Goal: Find specific page/section: Find specific page/section

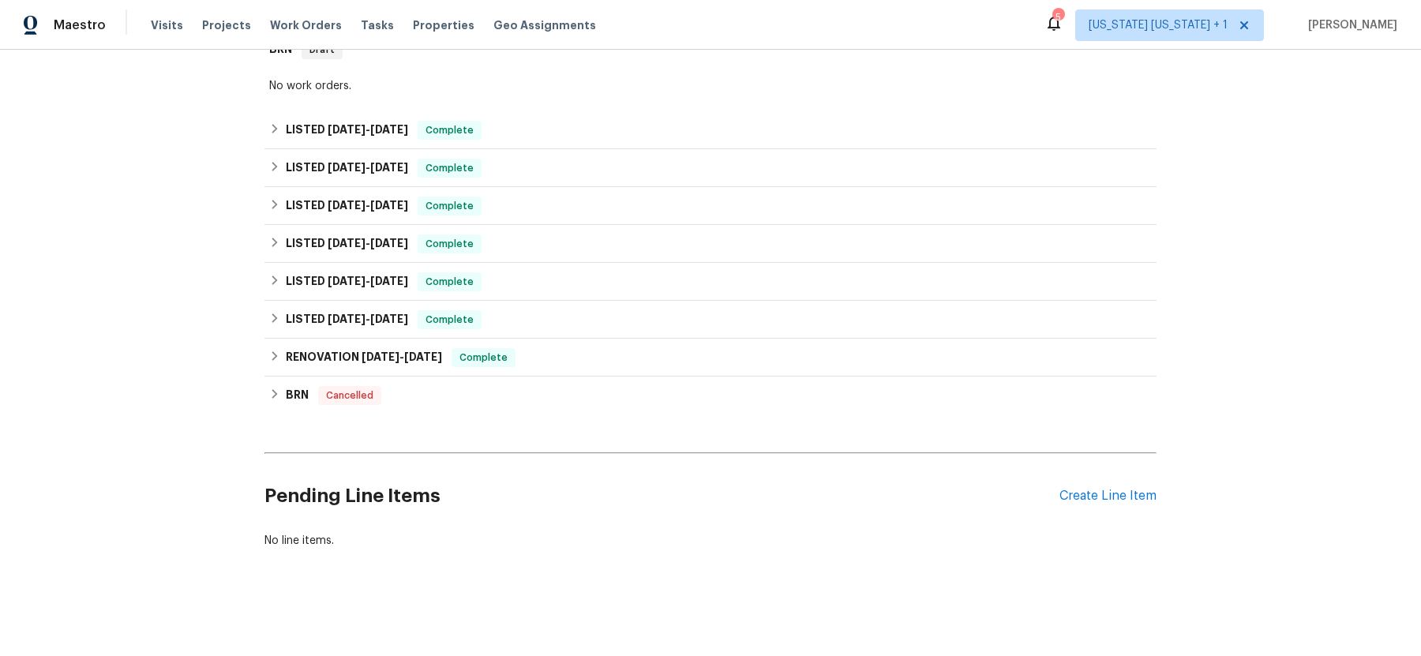
scroll to position [282, 0]
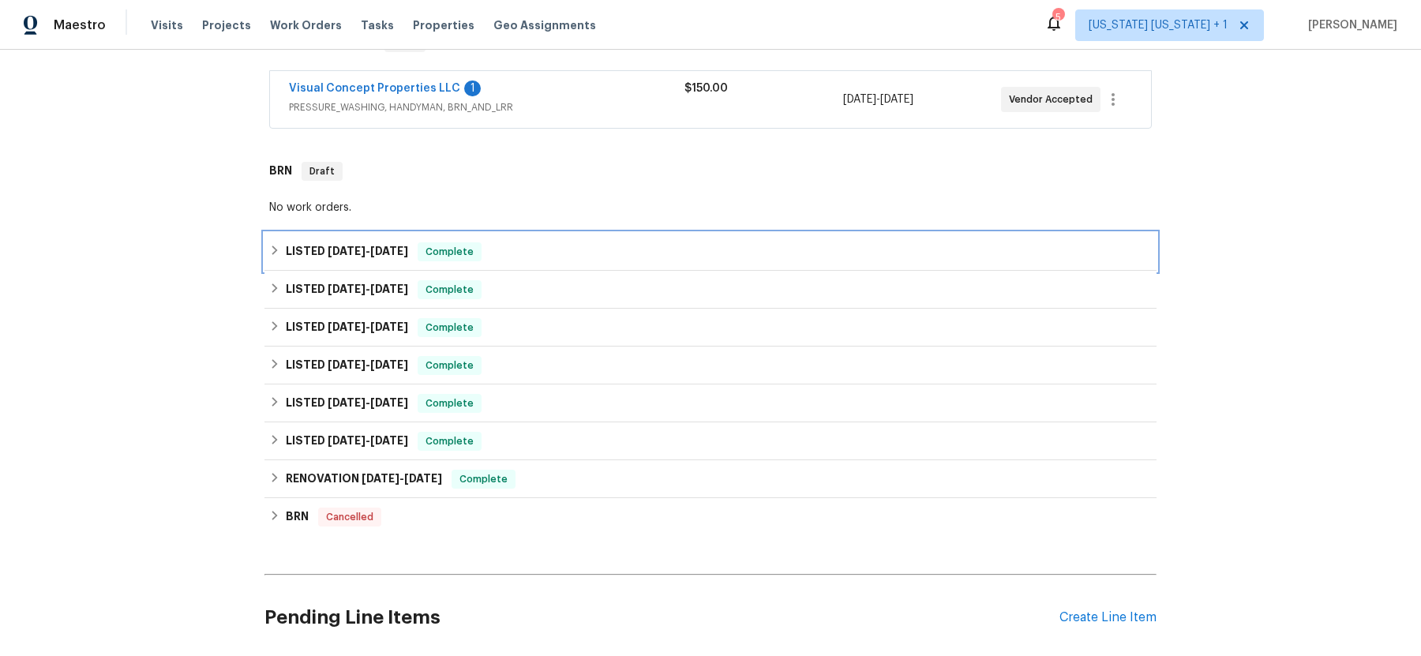
click at [274, 246] on div "LISTED 7/24/25 - 8/8/25 Complete" at bounding box center [710, 251] width 883 height 19
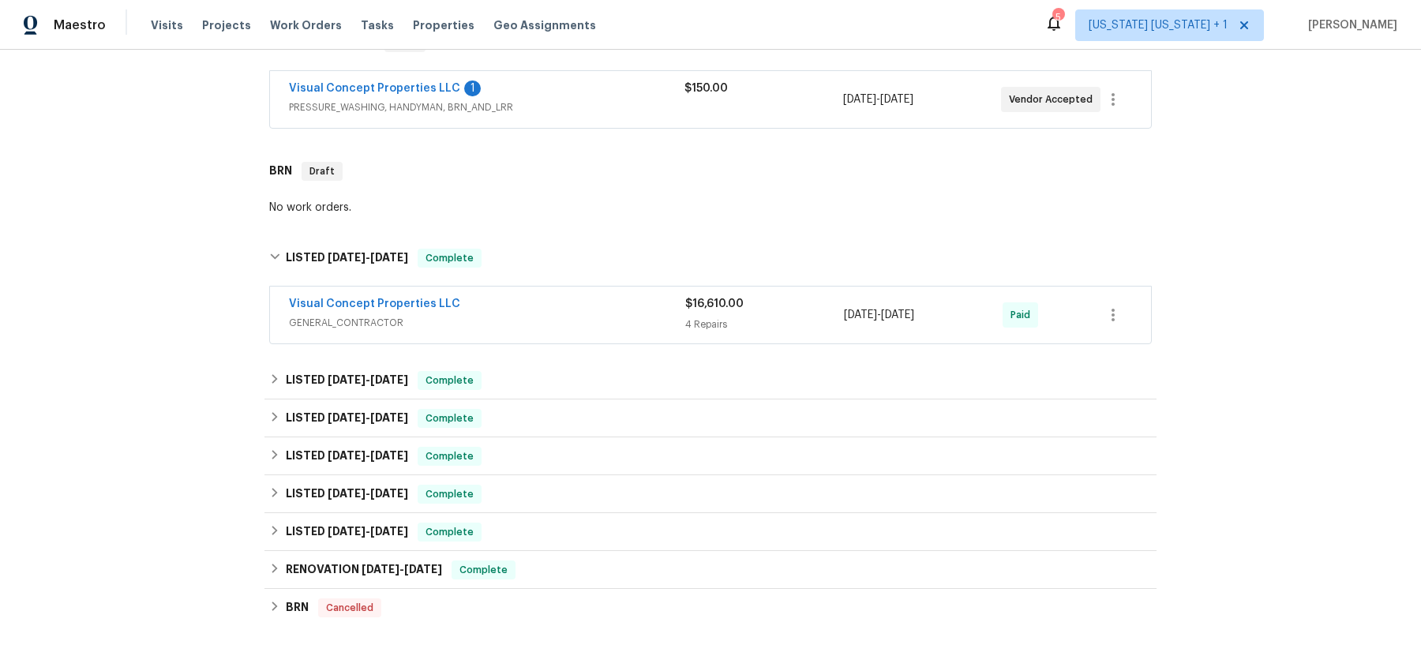
click at [560, 316] on span "GENERAL_CONTRACTOR" at bounding box center [487, 323] width 396 height 16
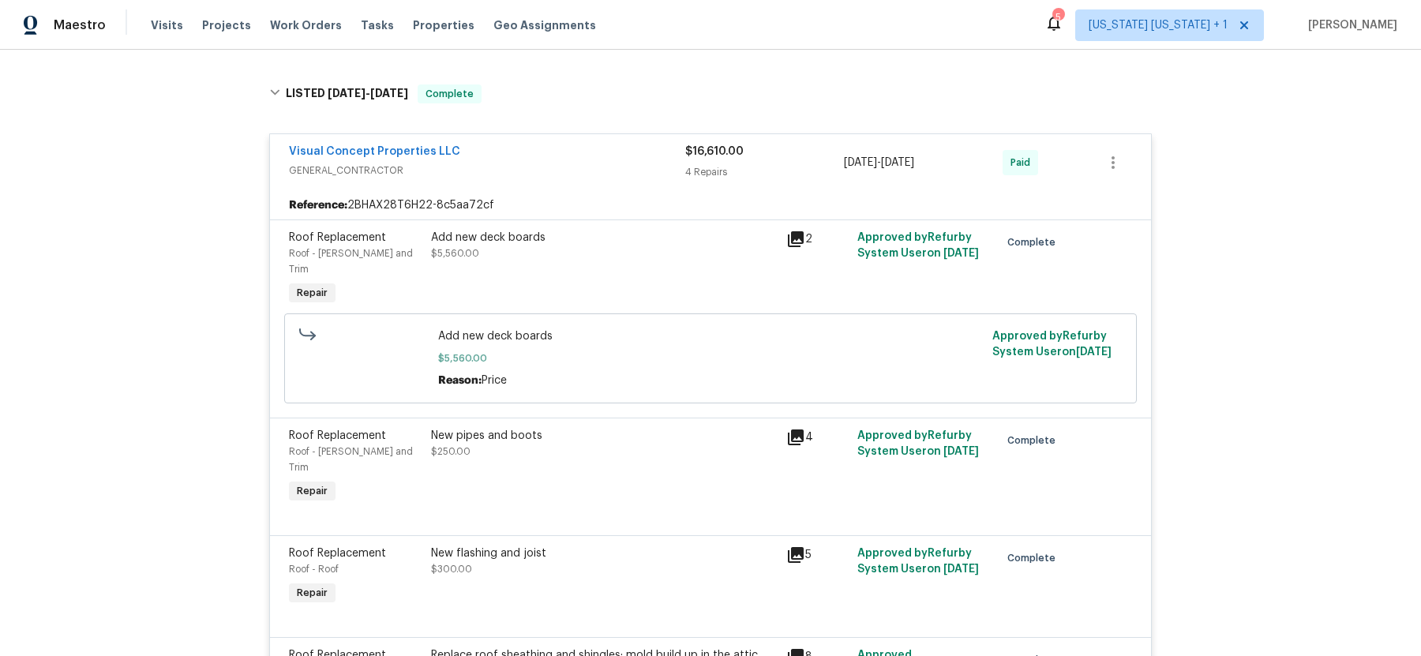
scroll to position [448, 0]
click at [788, 240] on icon at bounding box center [796, 238] width 16 height 16
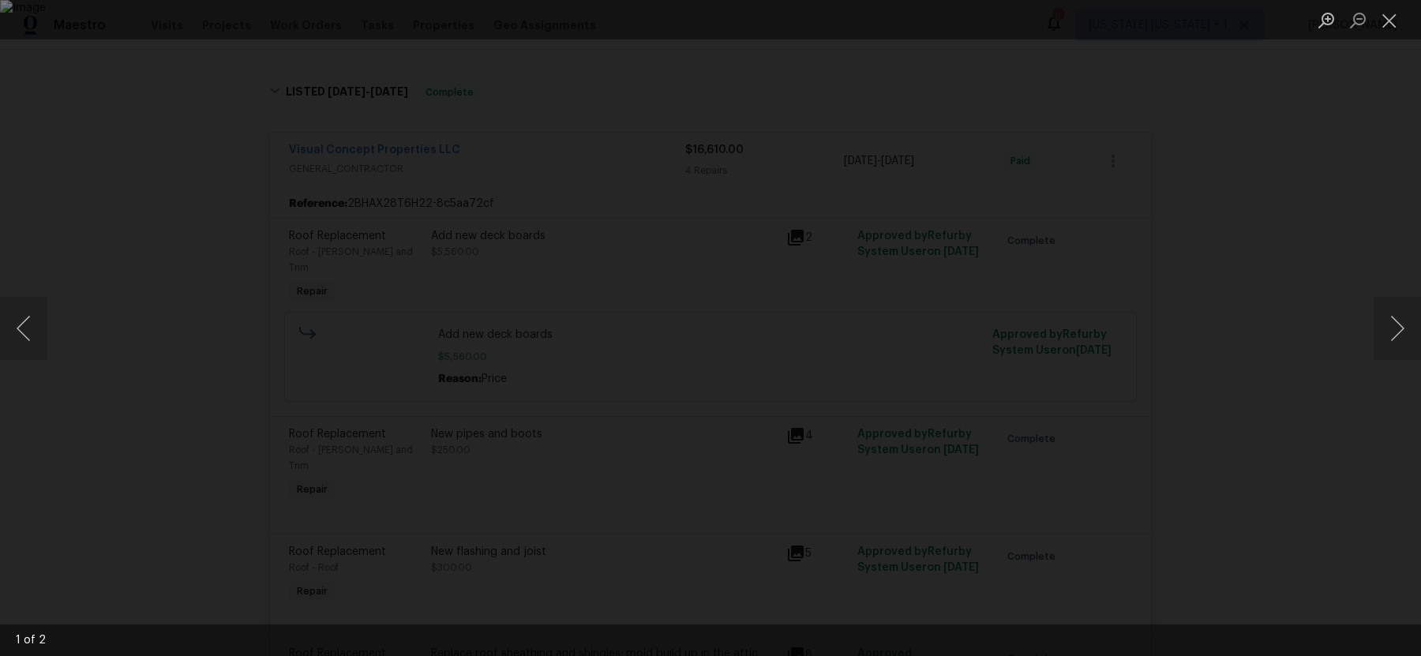
click at [1041, 336] on div "Lightbox" at bounding box center [710, 328] width 1421 height 656
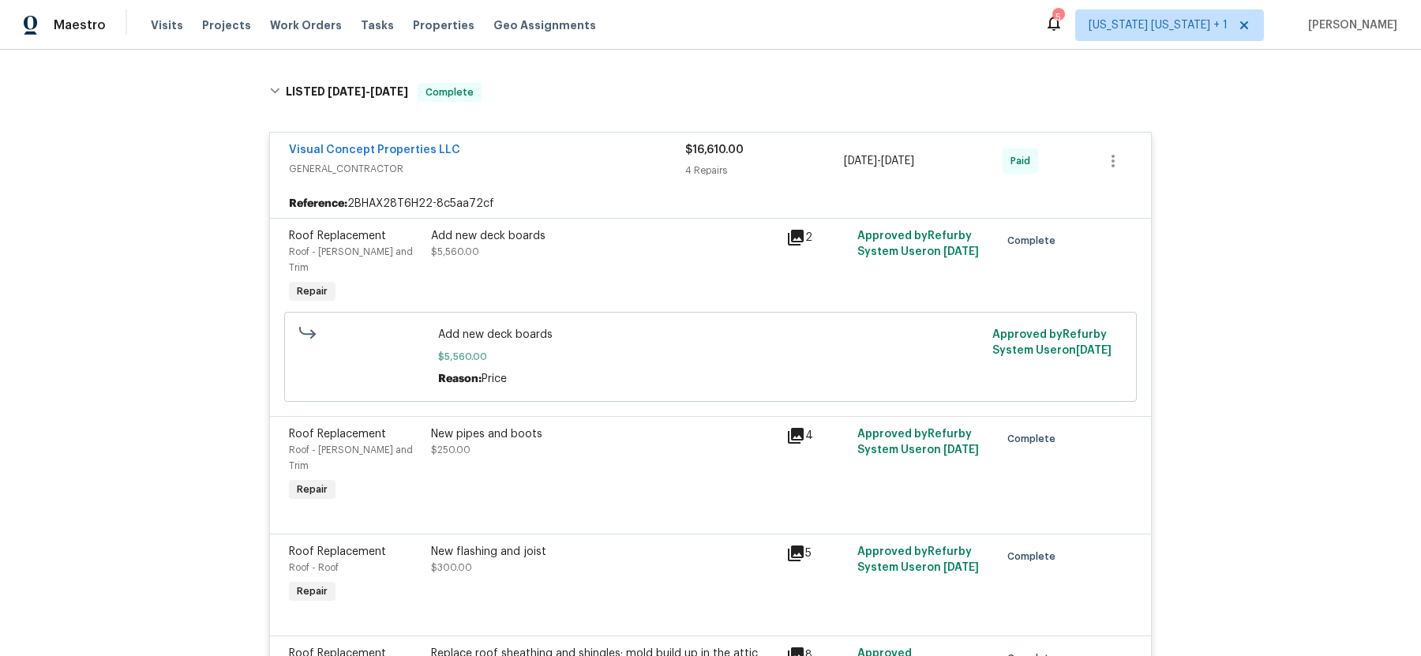
click at [794, 239] on icon at bounding box center [796, 238] width 16 height 16
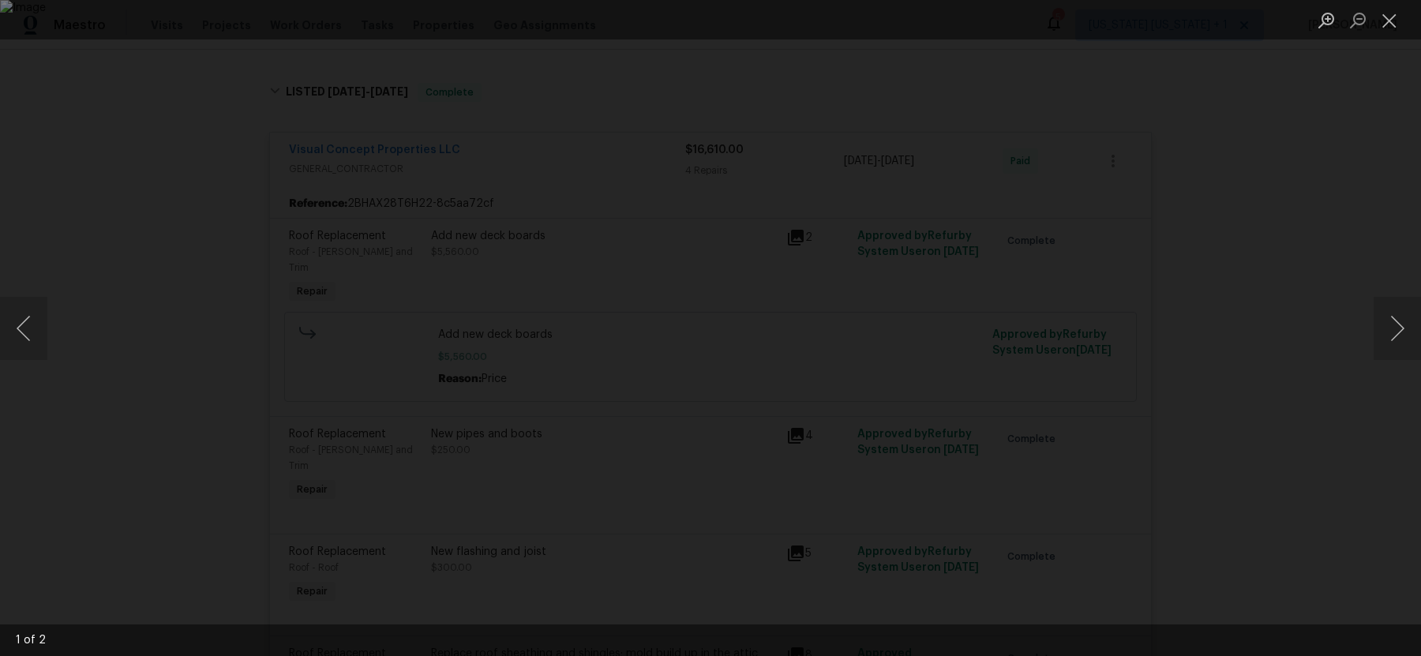
click at [1168, 325] on div "Lightbox" at bounding box center [710, 328] width 1421 height 656
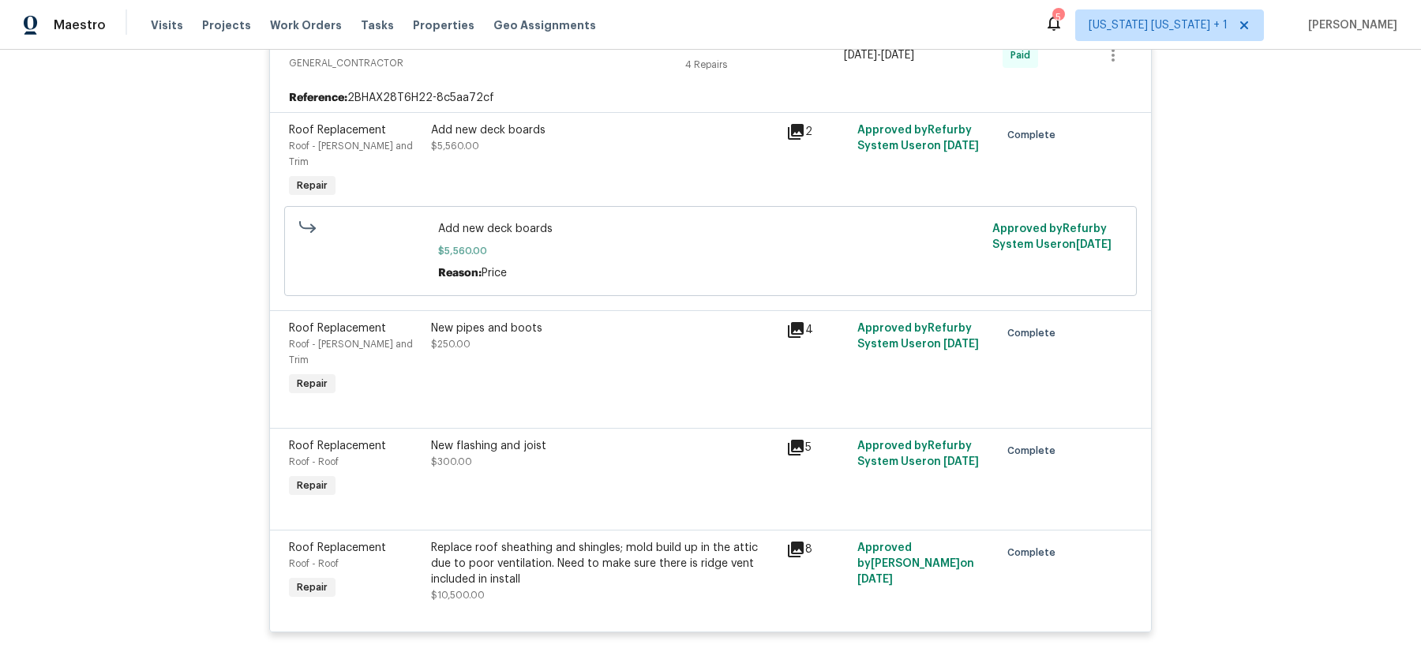
scroll to position [604, 0]
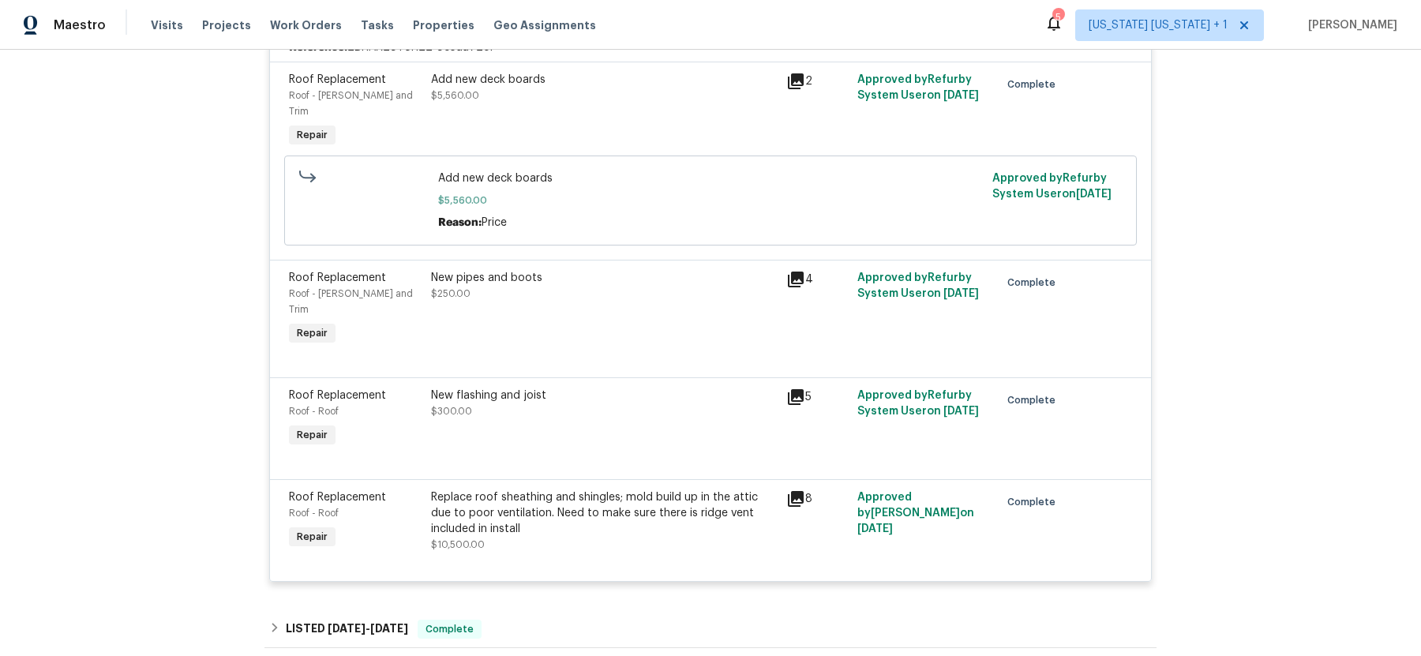
click at [790, 272] on icon at bounding box center [796, 280] width 16 height 16
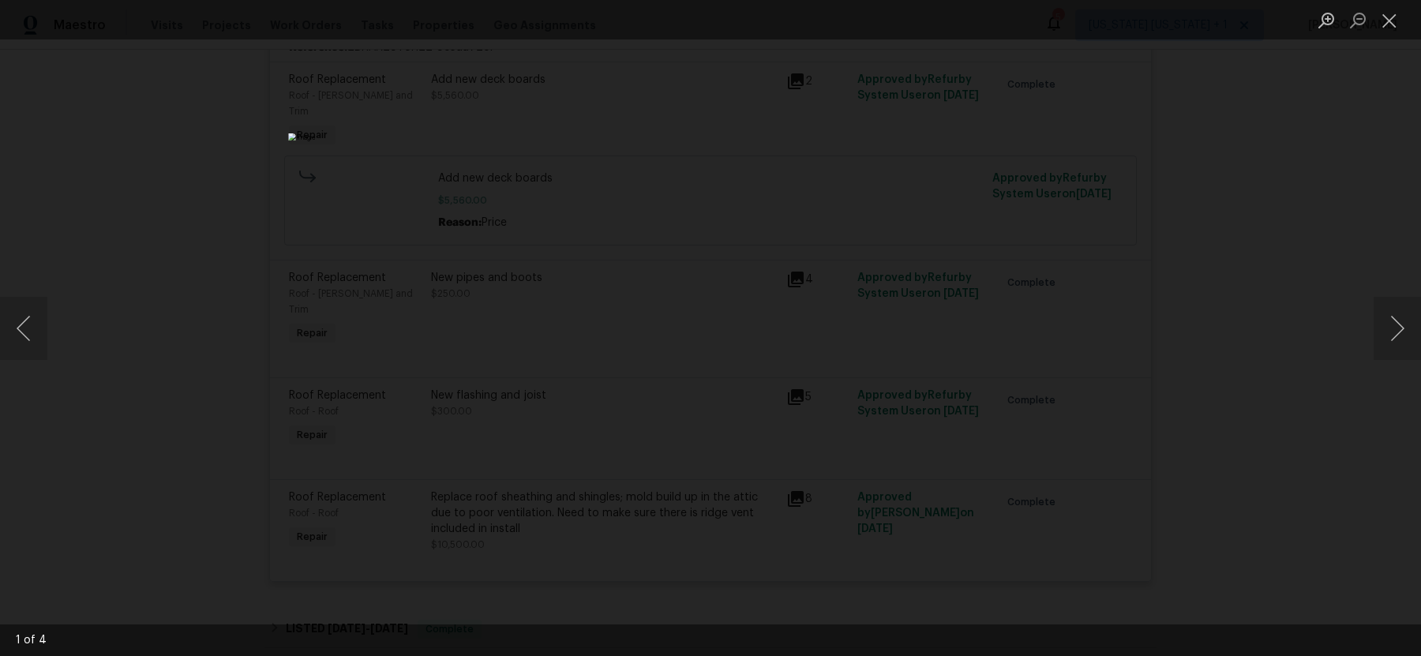
click at [1098, 337] on div "Lightbox" at bounding box center [710, 328] width 1421 height 656
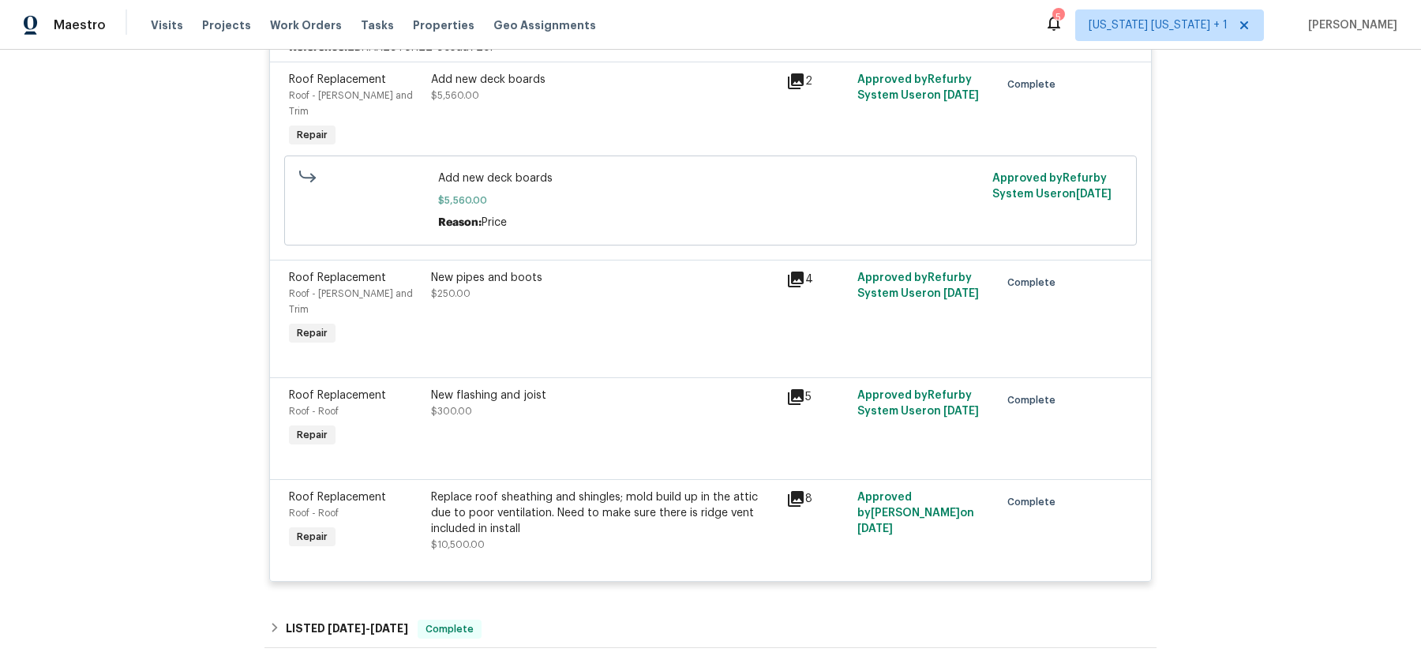
click at [790, 389] on icon at bounding box center [796, 397] width 16 height 16
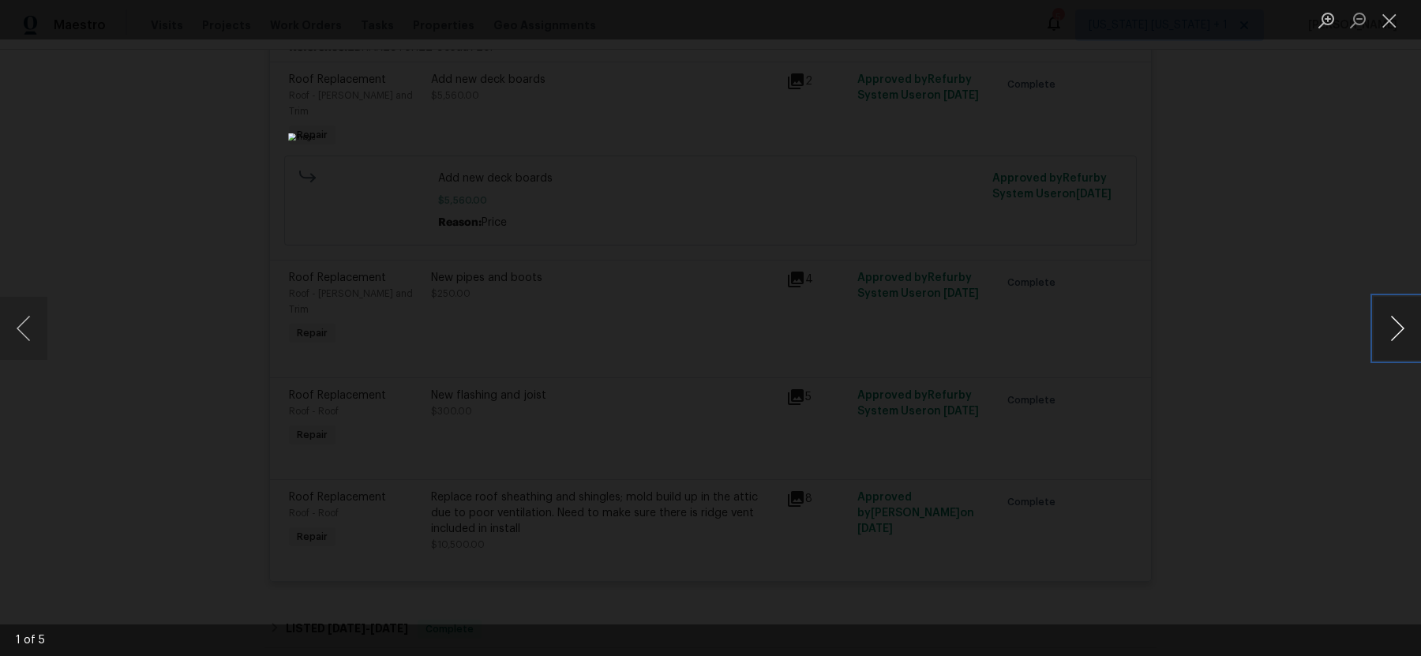
click at [1383, 319] on button "Next image" at bounding box center [1397, 328] width 47 height 63
click at [1125, 343] on div "Lightbox" at bounding box center [710, 328] width 1421 height 656
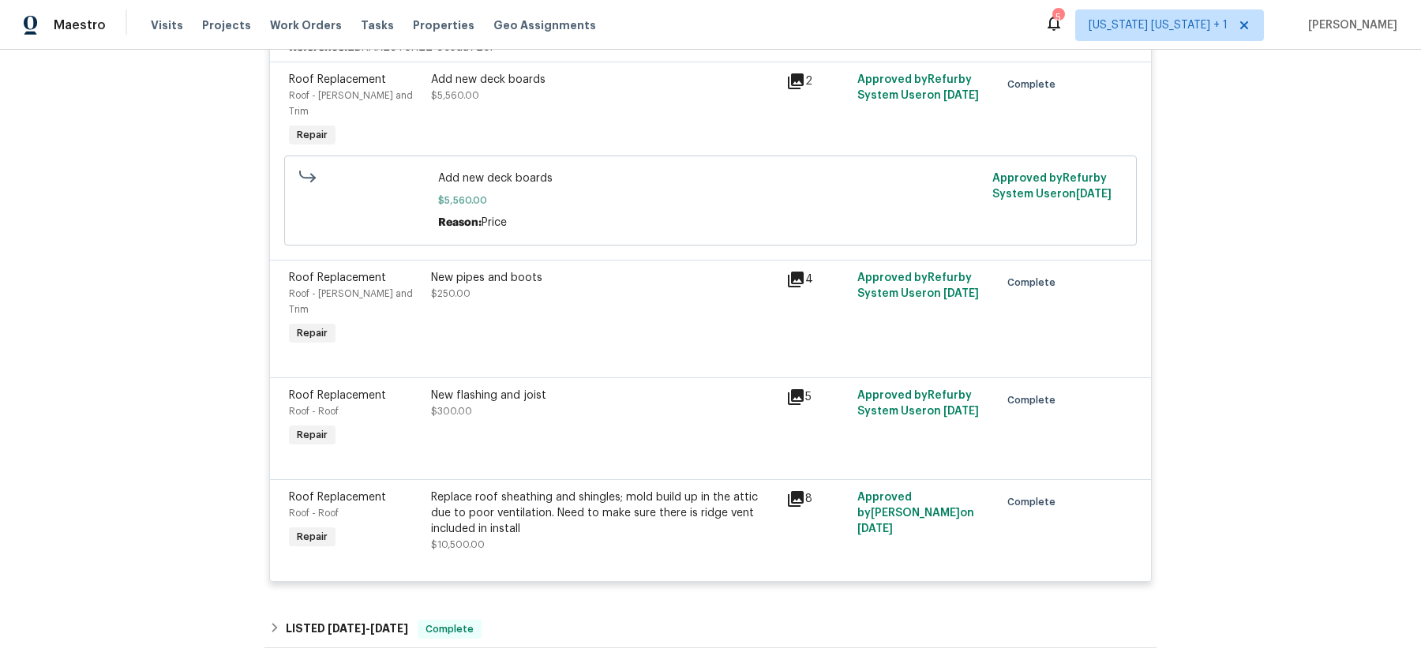
click at [790, 490] on icon at bounding box center [795, 499] width 19 height 19
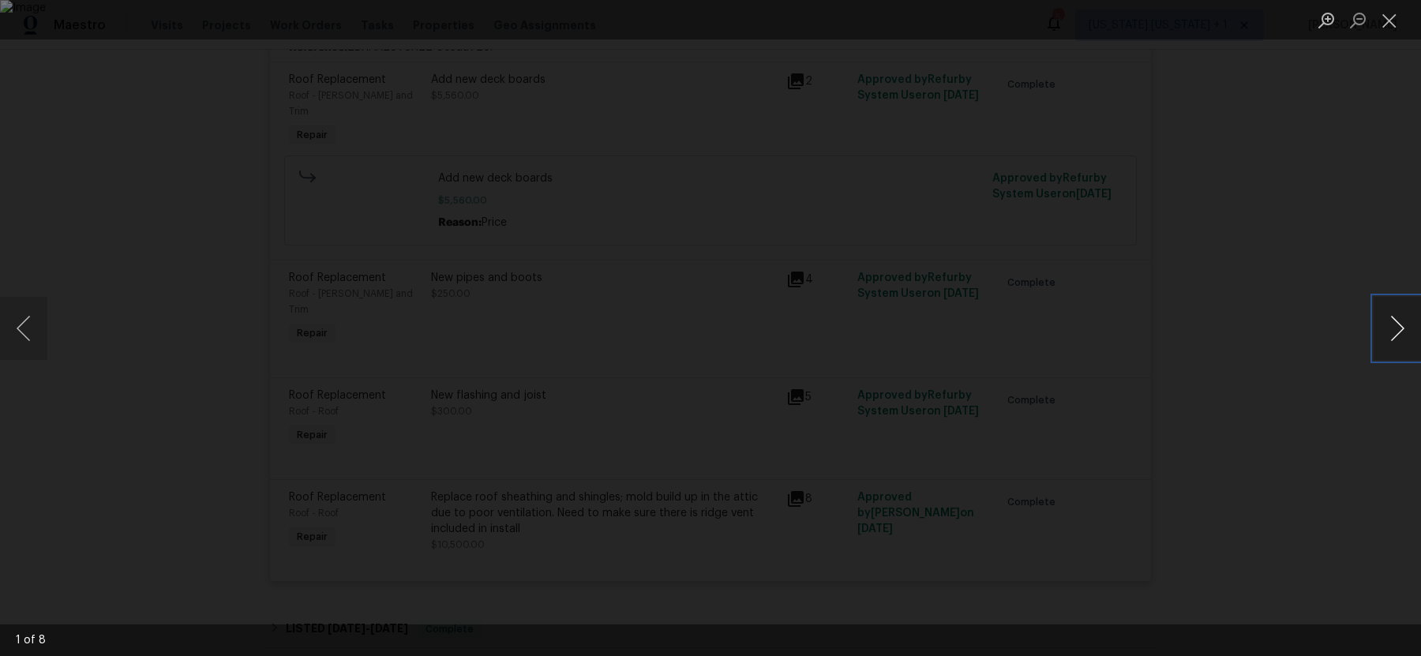
click at [1394, 328] on button "Next image" at bounding box center [1397, 328] width 47 height 63
click at [1394, 329] on button "Next image" at bounding box center [1397, 328] width 47 height 63
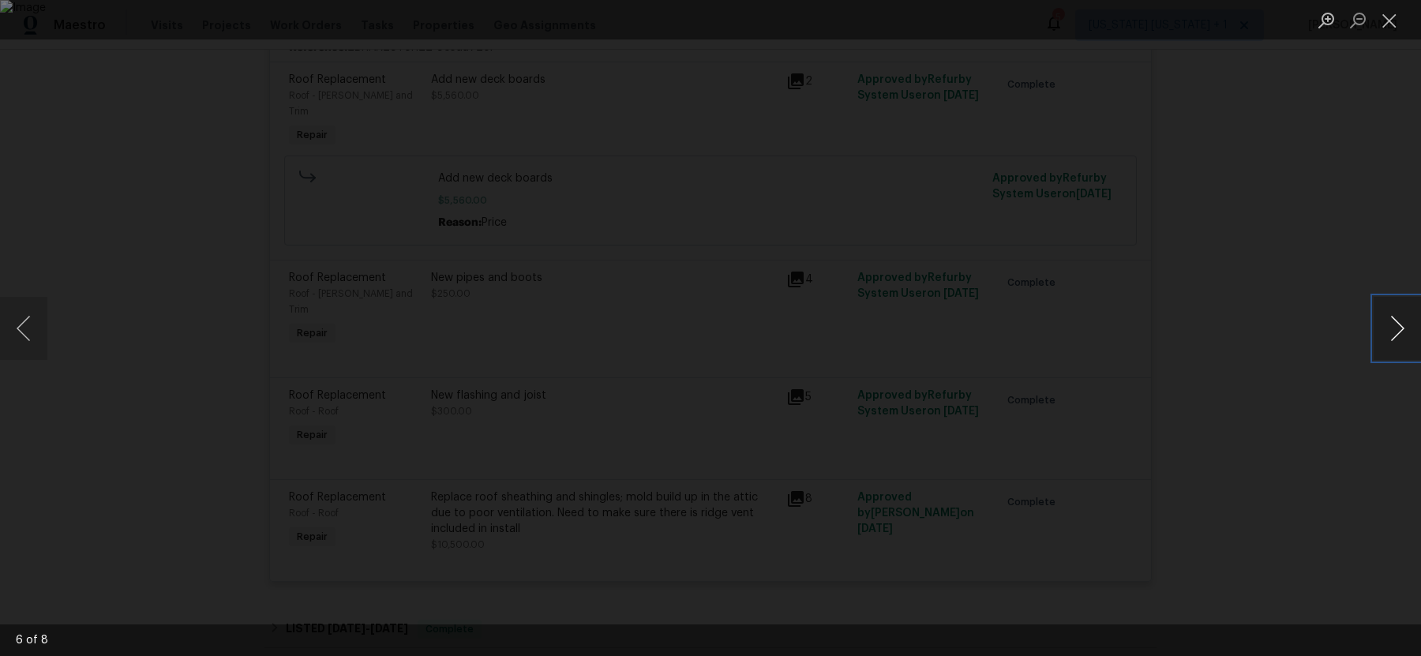
click at [1394, 329] on button "Next image" at bounding box center [1397, 328] width 47 height 63
click at [1158, 365] on div "Lightbox" at bounding box center [710, 328] width 1421 height 656
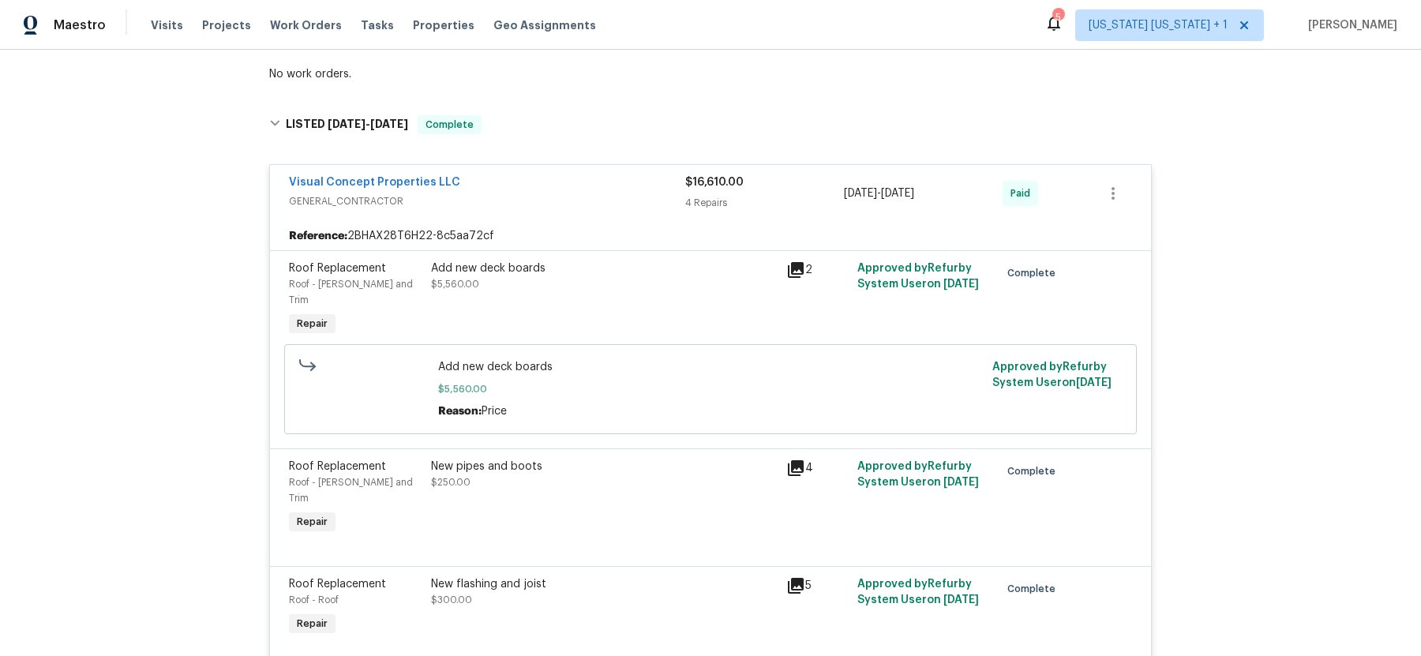
scroll to position [393, 0]
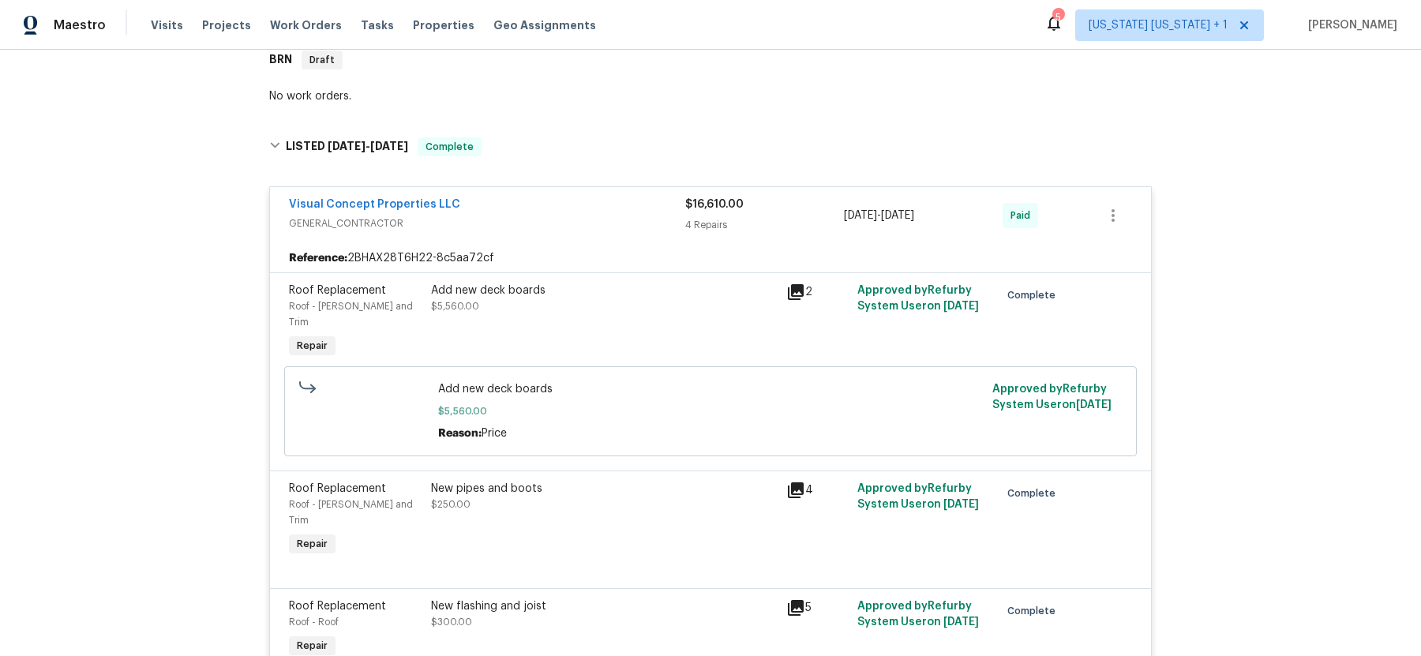
click at [580, 220] on span "GENERAL_CONTRACTOR" at bounding box center [487, 224] width 396 height 16
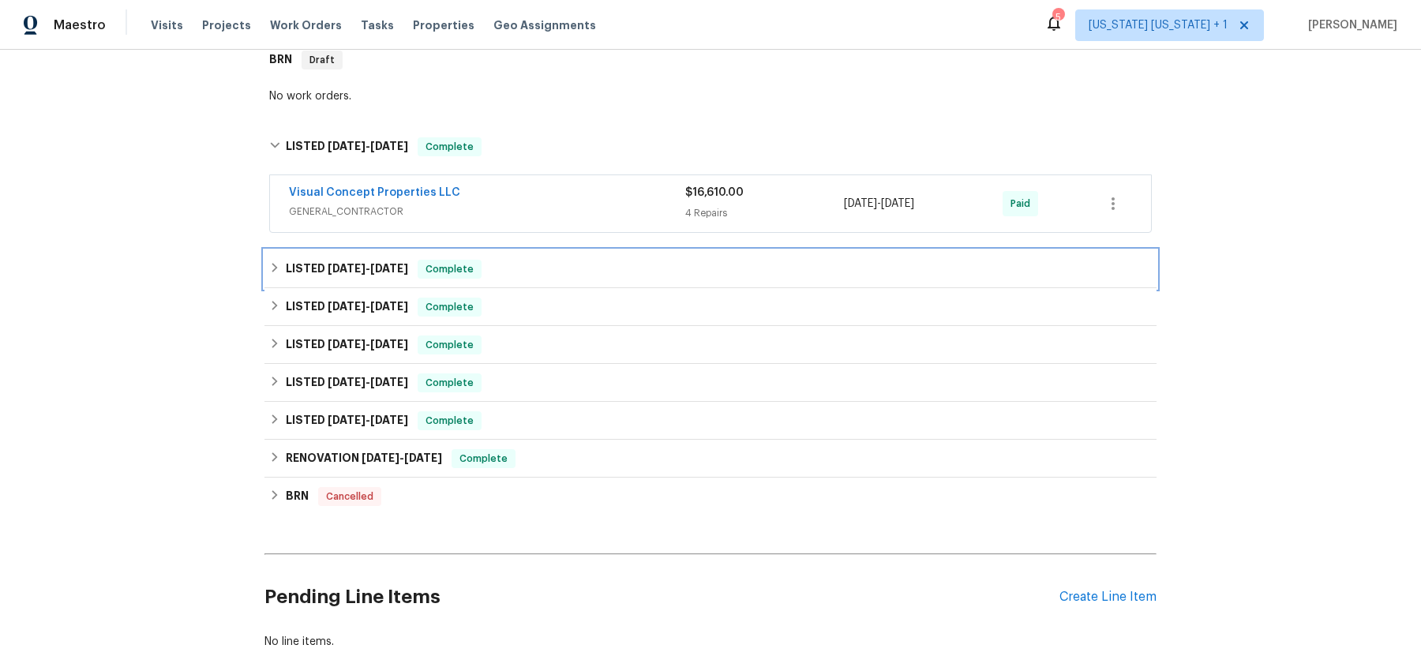
click at [274, 267] on div "LISTED 7/24/25 - 8/15/25 Complete" at bounding box center [710, 269] width 883 height 19
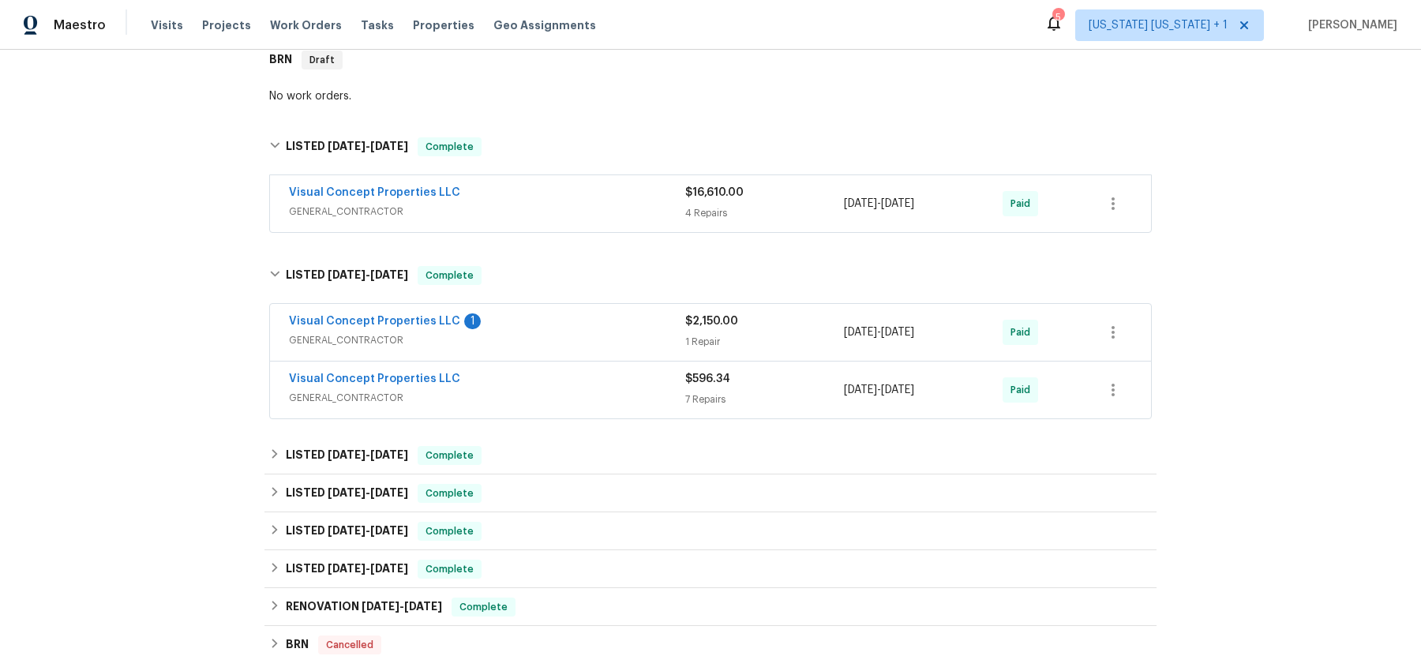
click at [576, 328] on div "Visual Concept Properties LLC 1" at bounding box center [487, 322] width 396 height 19
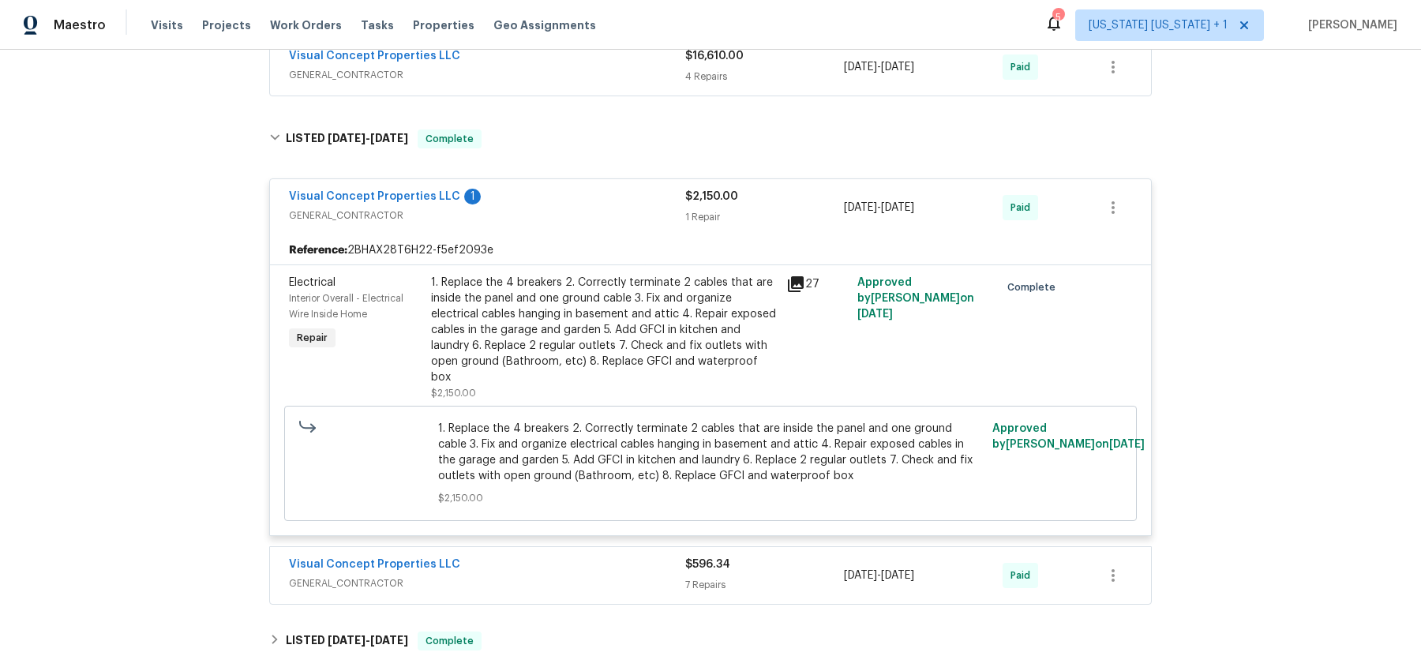
scroll to position [531, 0]
click at [573, 193] on div "Visual Concept Properties LLC 1" at bounding box center [487, 196] width 396 height 19
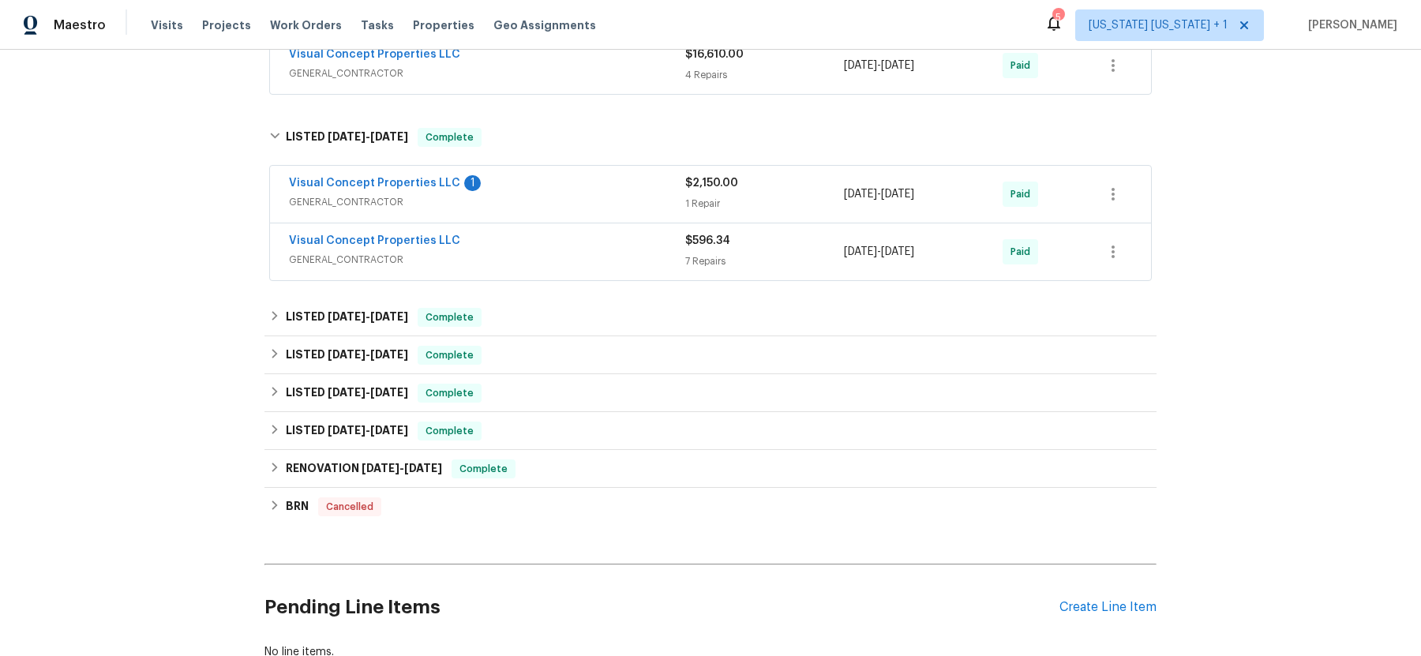
click at [572, 242] on div "Visual Concept Properties LLC" at bounding box center [487, 242] width 396 height 19
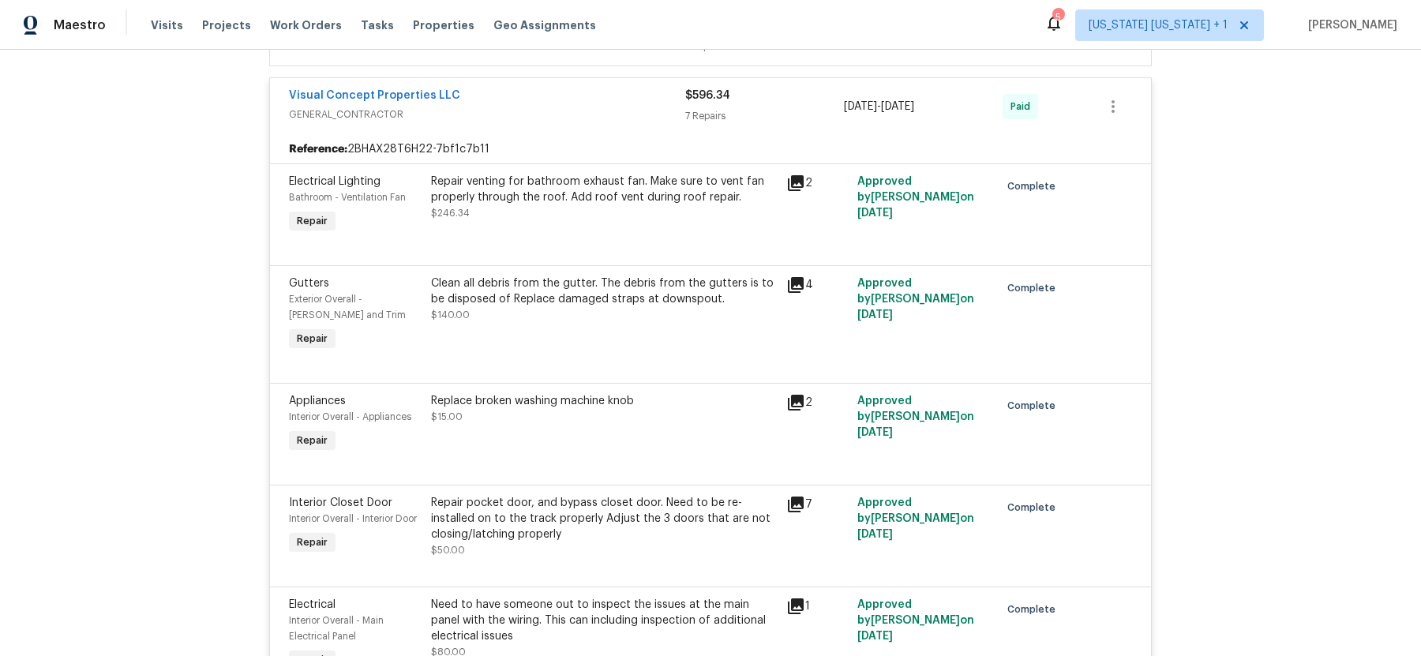
scroll to position [593, 0]
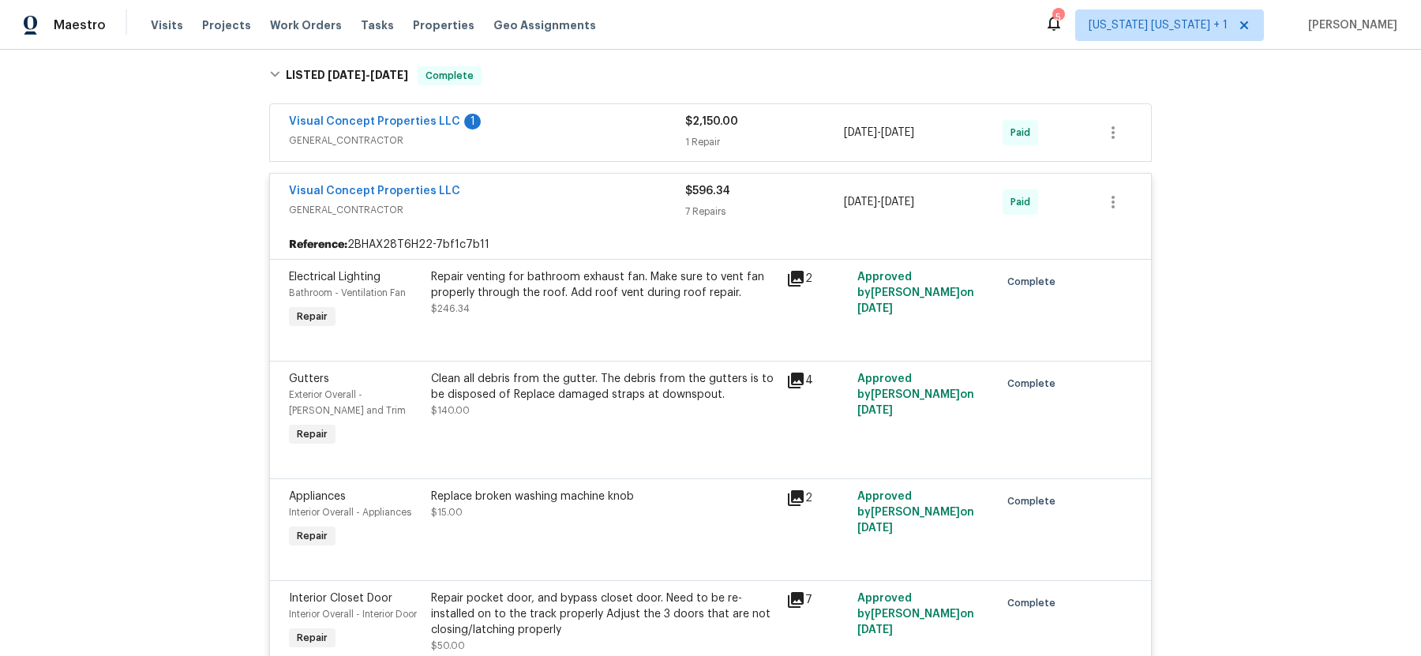
click at [595, 124] on div "Visual Concept Properties LLC 1" at bounding box center [487, 123] width 396 height 19
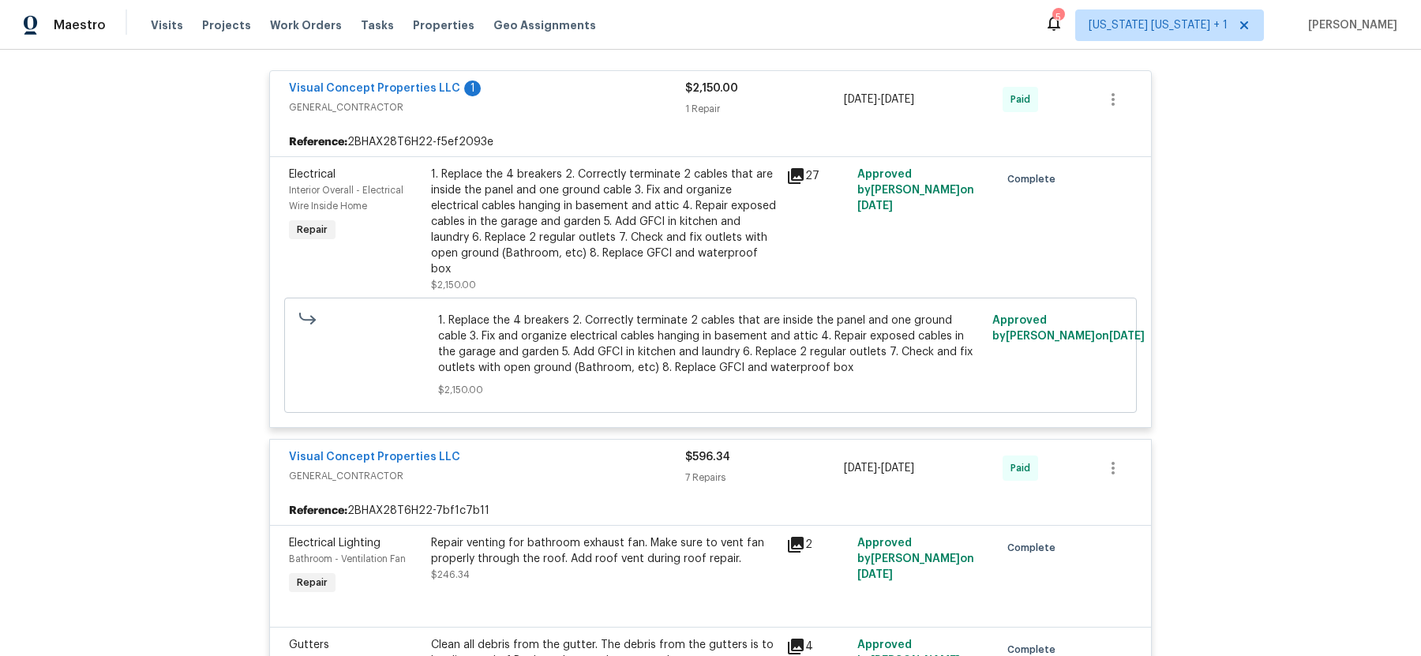
scroll to position [642, 0]
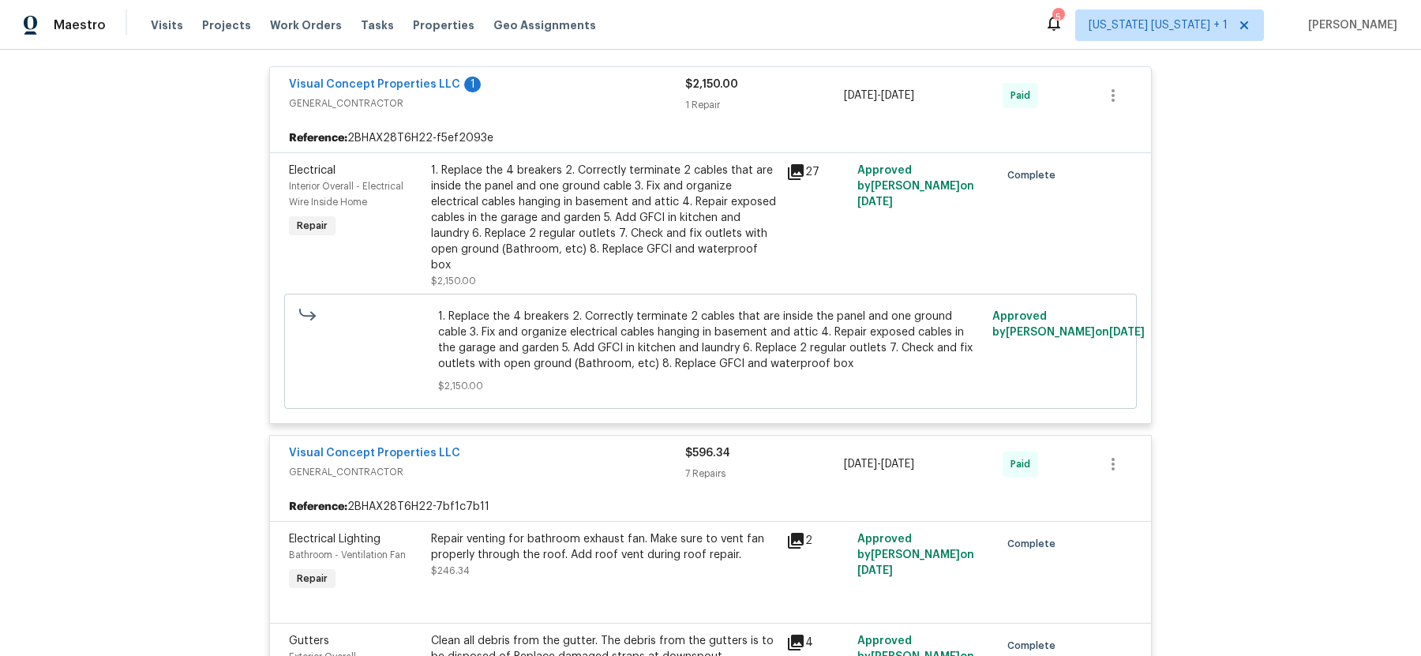
click at [605, 92] on div "Visual Concept Properties LLC 1" at bounding box center [487, 86] width 396 height 19
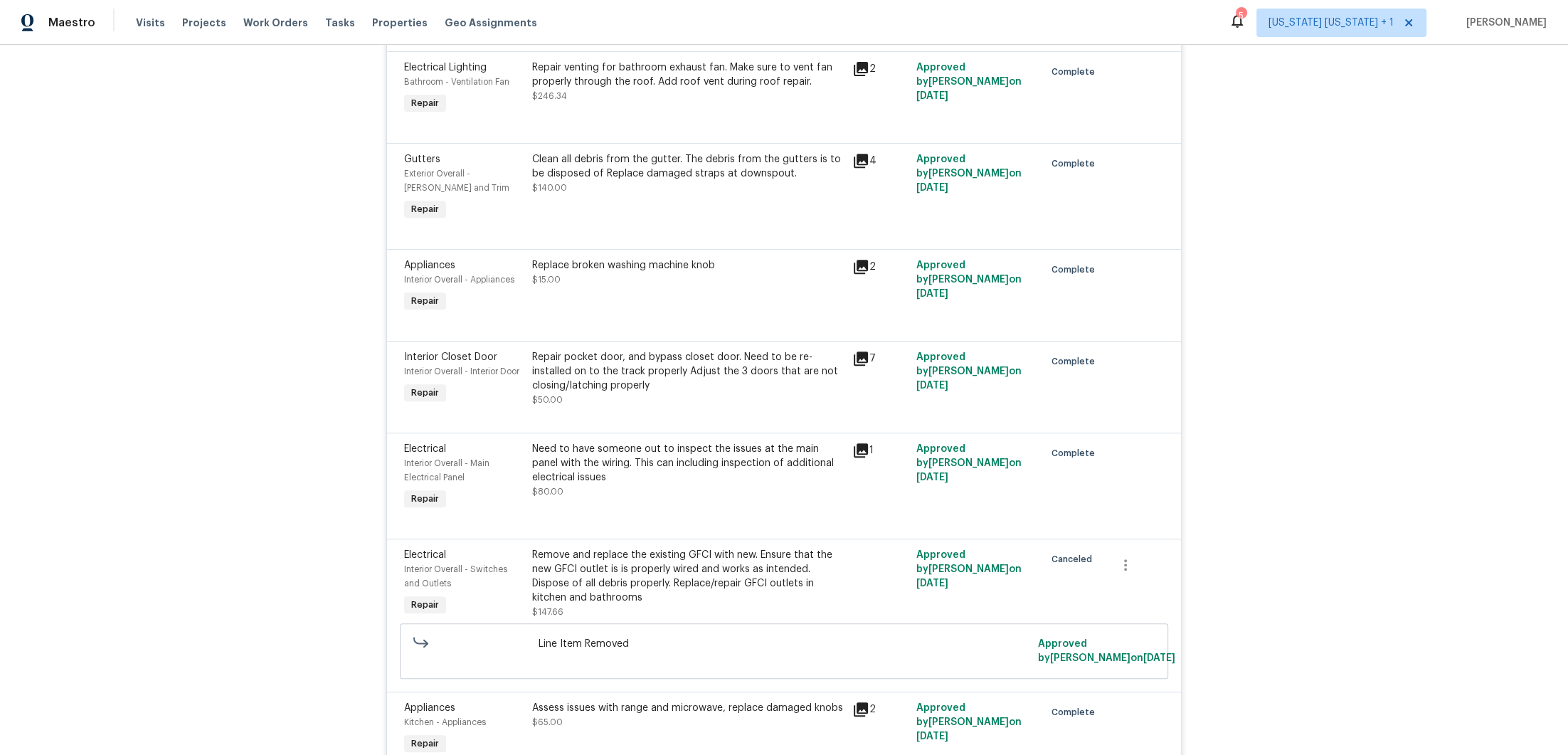
scroll to position [0, 0]
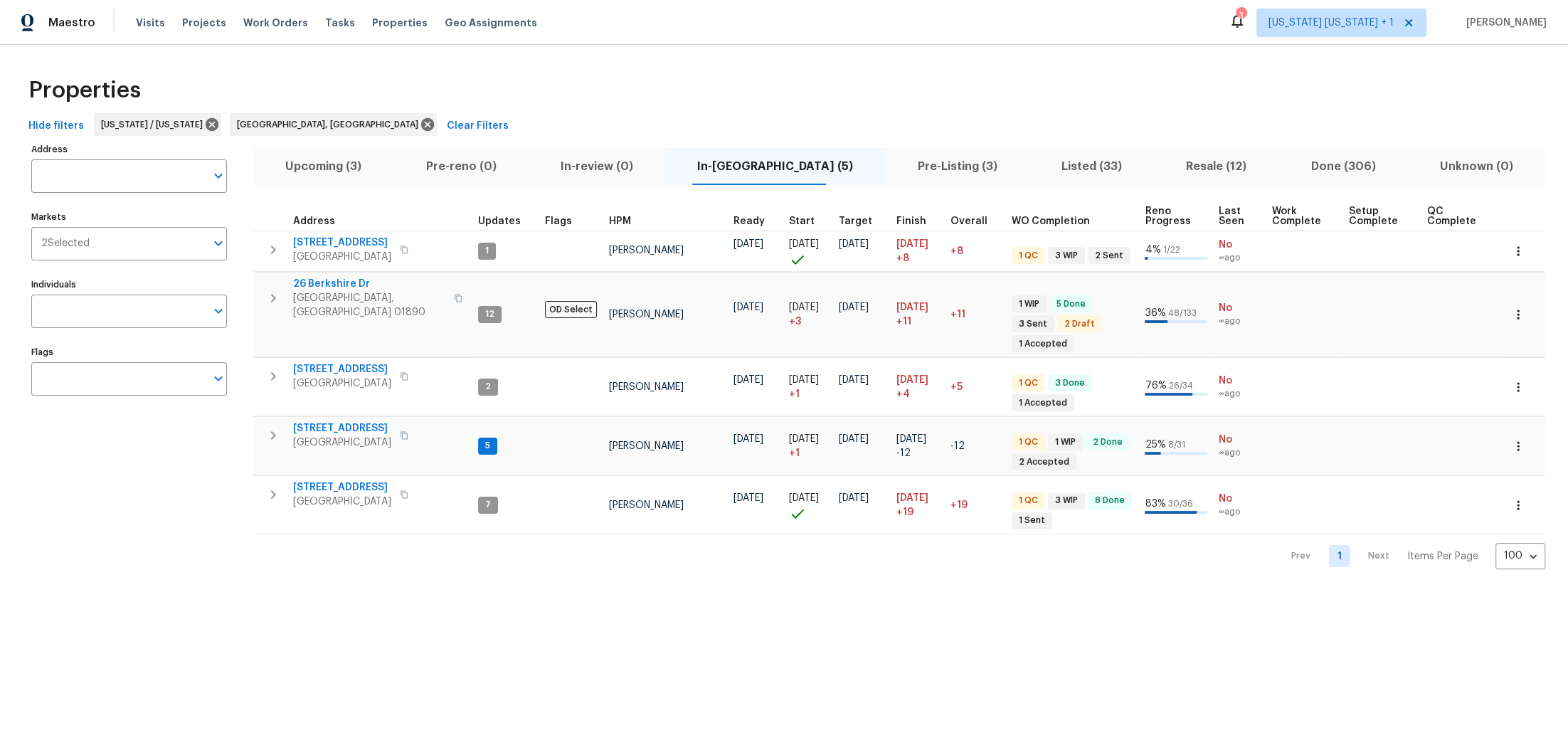
click at [1038, 168] on span "Listed (33)" at bounding box center [1091, 167] width 107 height 20
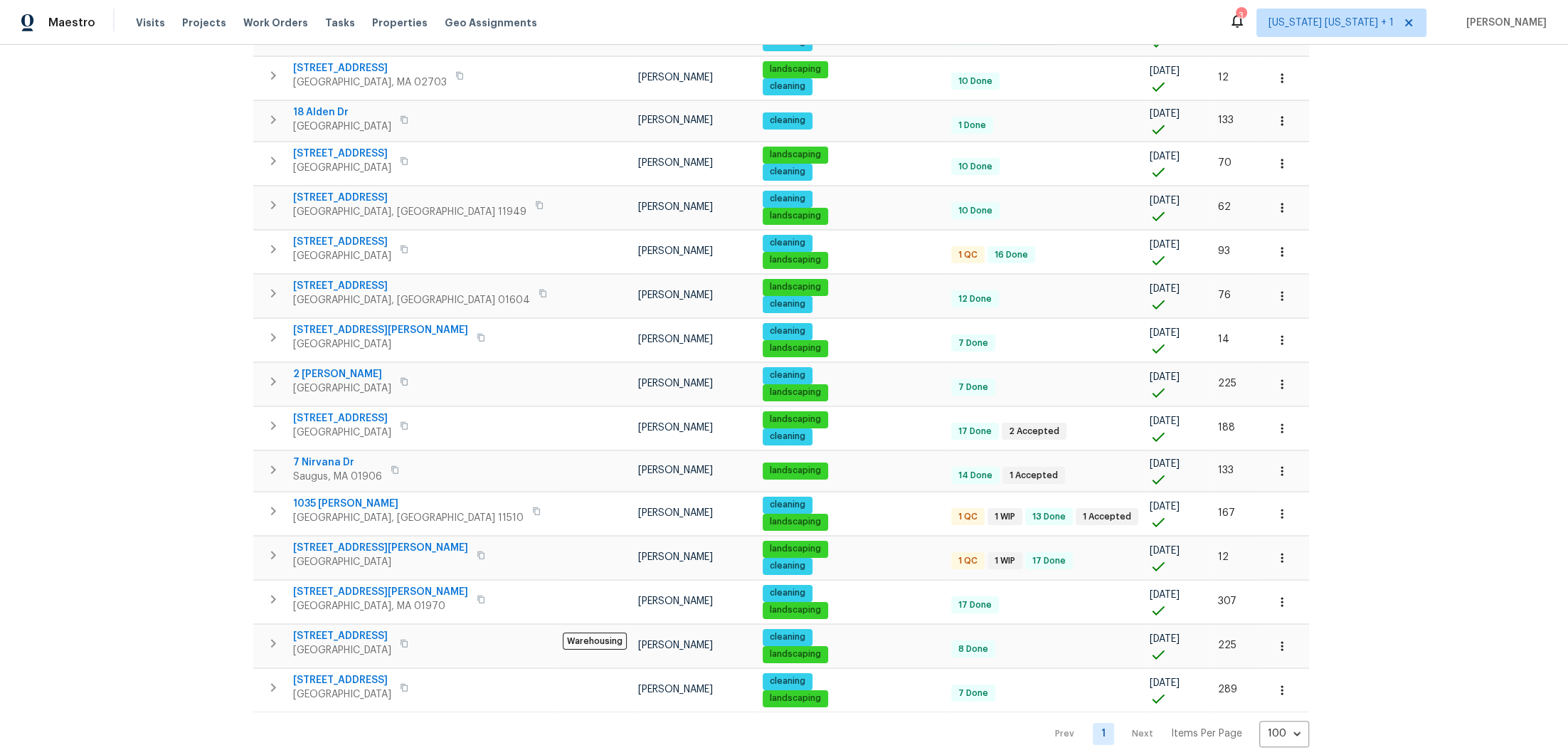
scroll to position [955, 0]
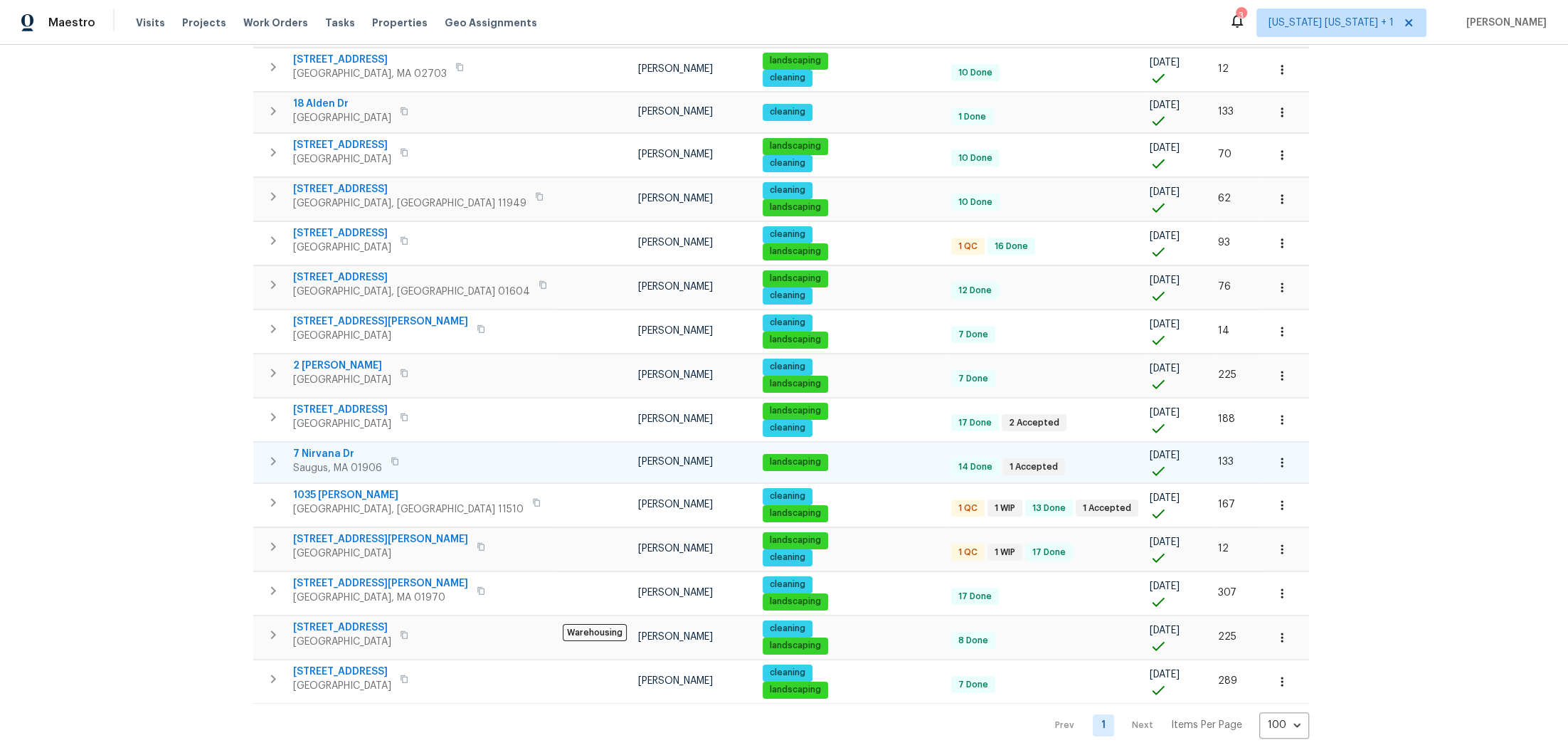
click at [330, 447] on span "7 Nirvana Dr" at bounding box center [337, 454] width 89 height 14
click at [1275, 455] on icon "button" at bounding box center [1282, 462] width 14 height 14
click at [1131, 502] on li "Admin" at bounding box center [1160, 503] width 160 height 23
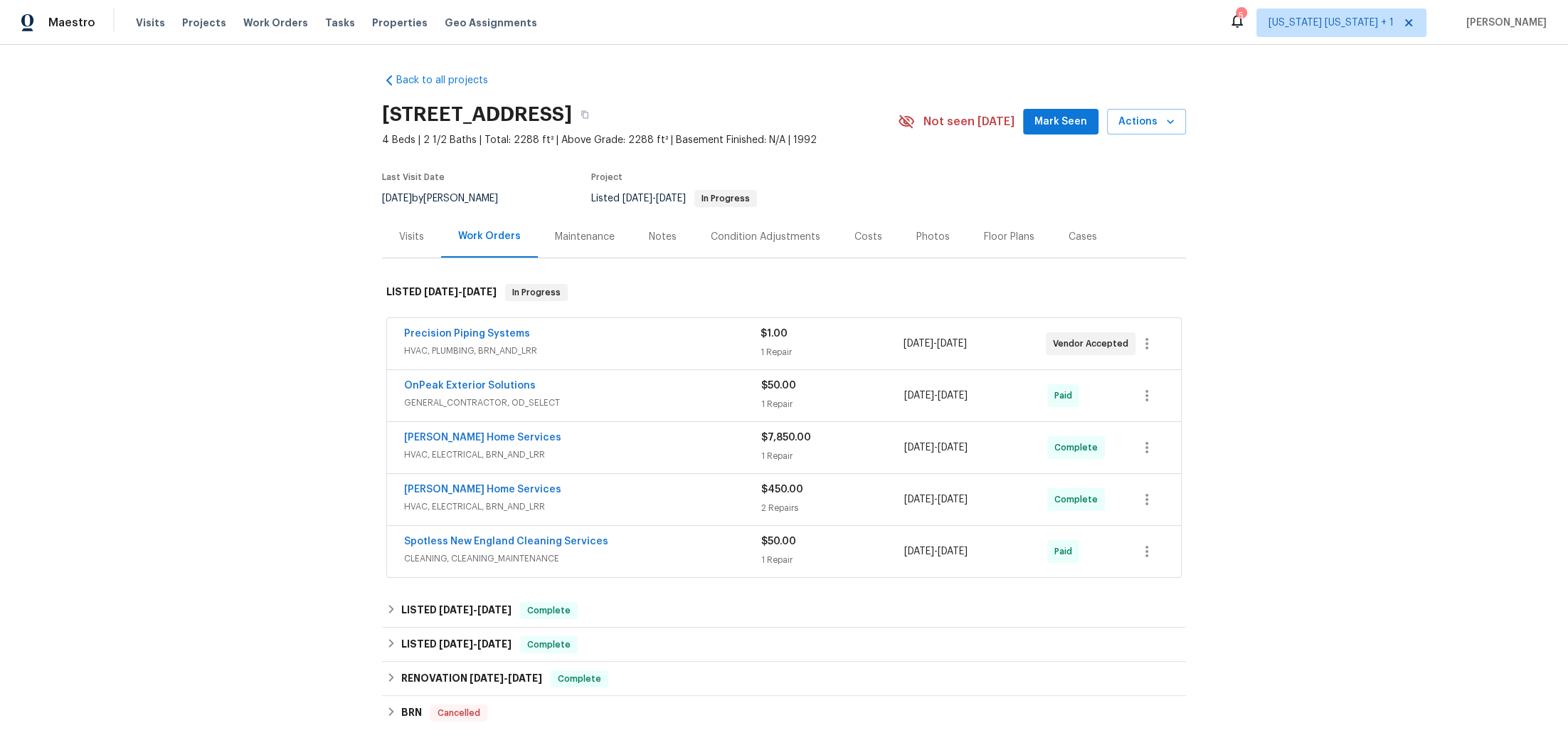
click at [593, 448] on span "HVAC, ELECTRICAL, BRN_AND_LRR" at bounding box center [582, 455] width 357 height 14
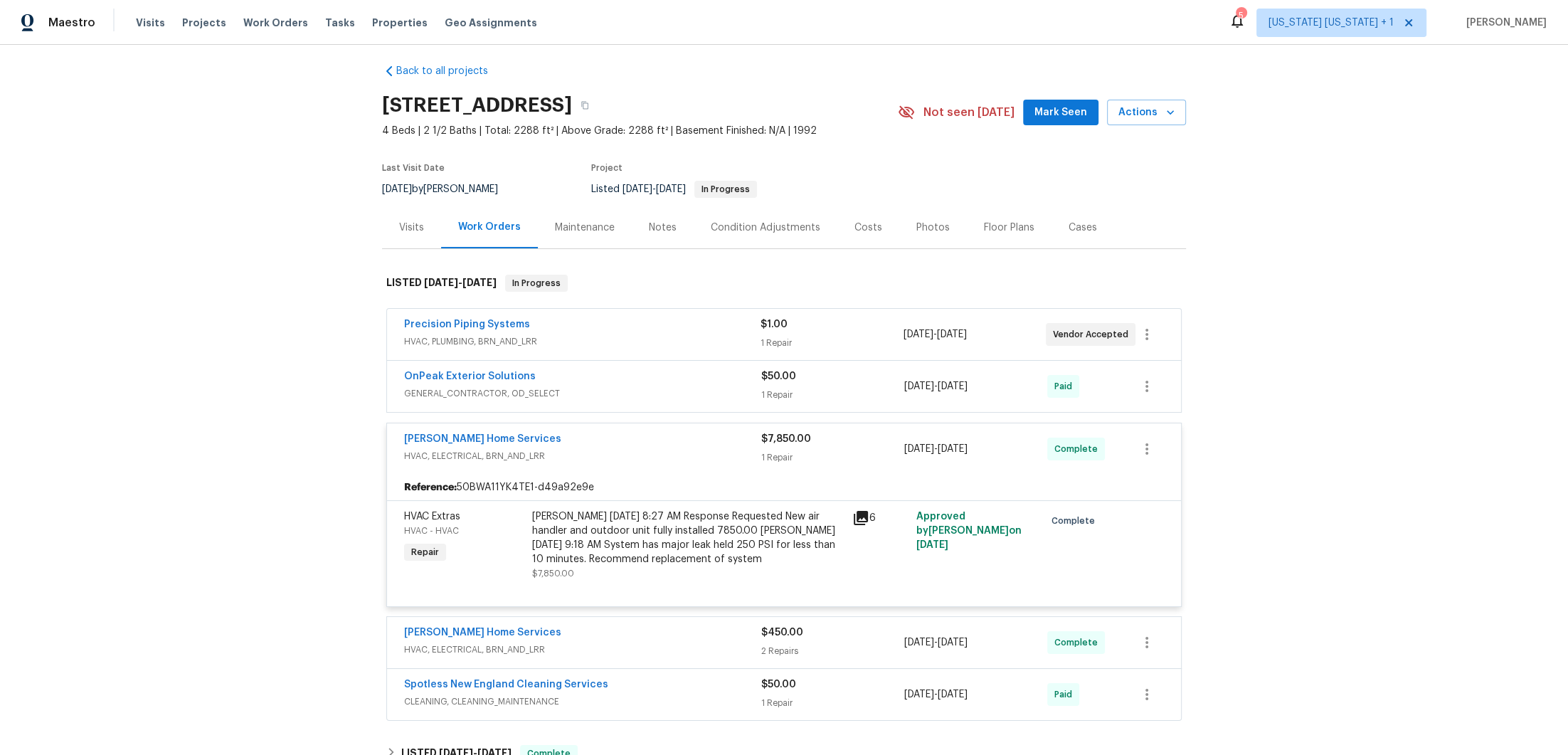
scroll to position [11, 0]
click at [621, 434] on div "Tingley Home Services" at bounding box center [582, 439] width 357 height 17
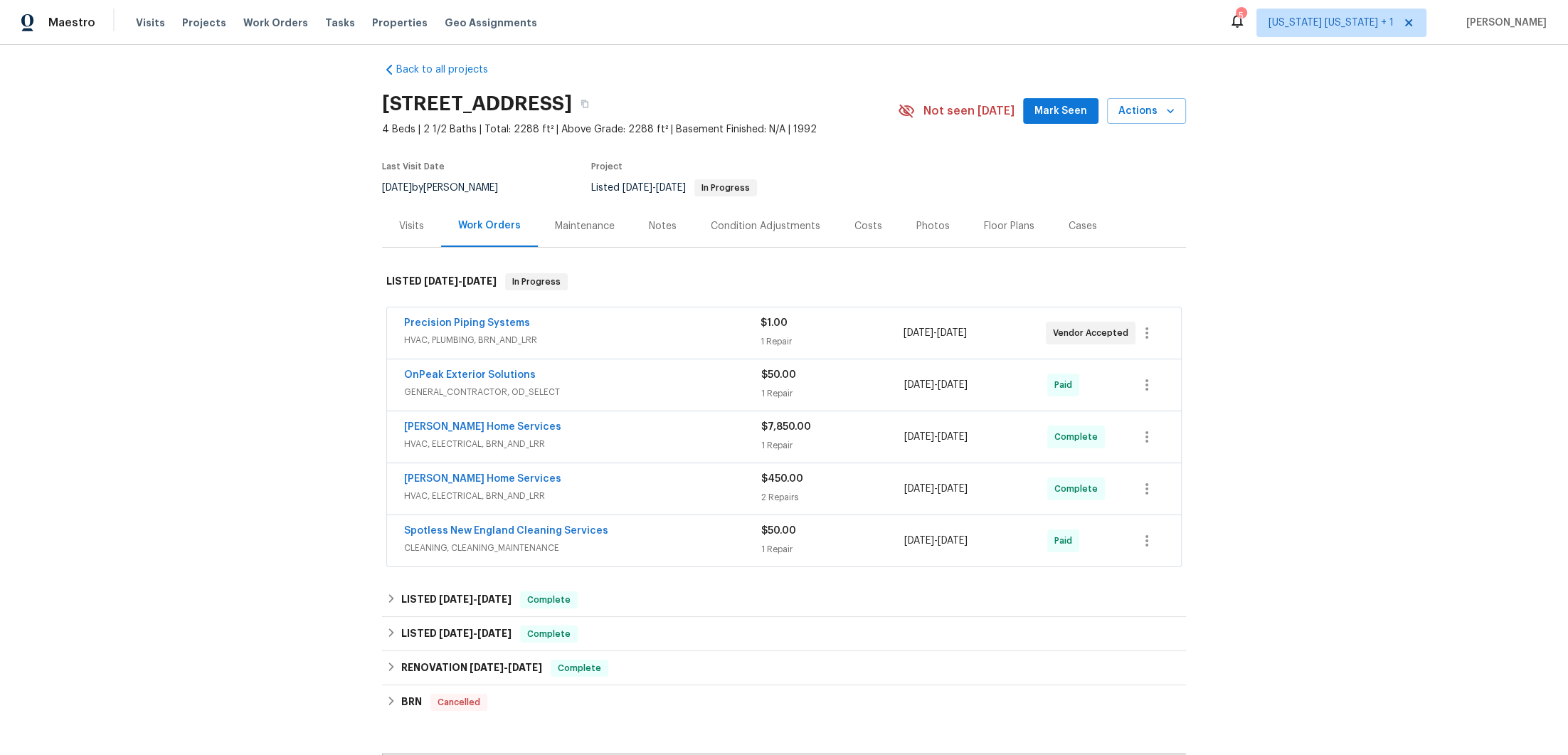
click at [636, 424] on div "Tingley Home Services" at bounding box center [582, 428] width 357 height 17
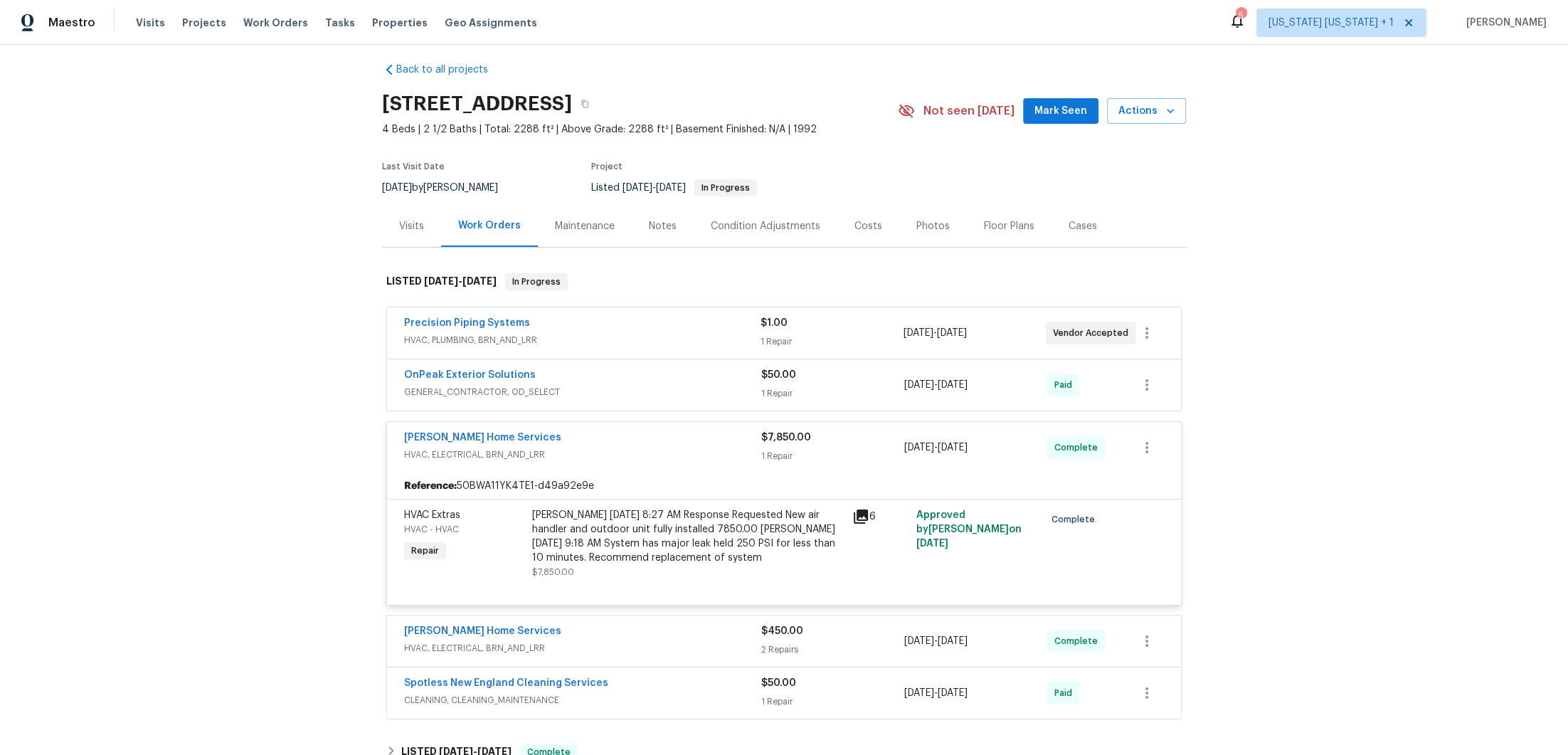
click at [639, 432] on div "Tingley Home Services" at bounding box center [582, 439] width 357 height 17
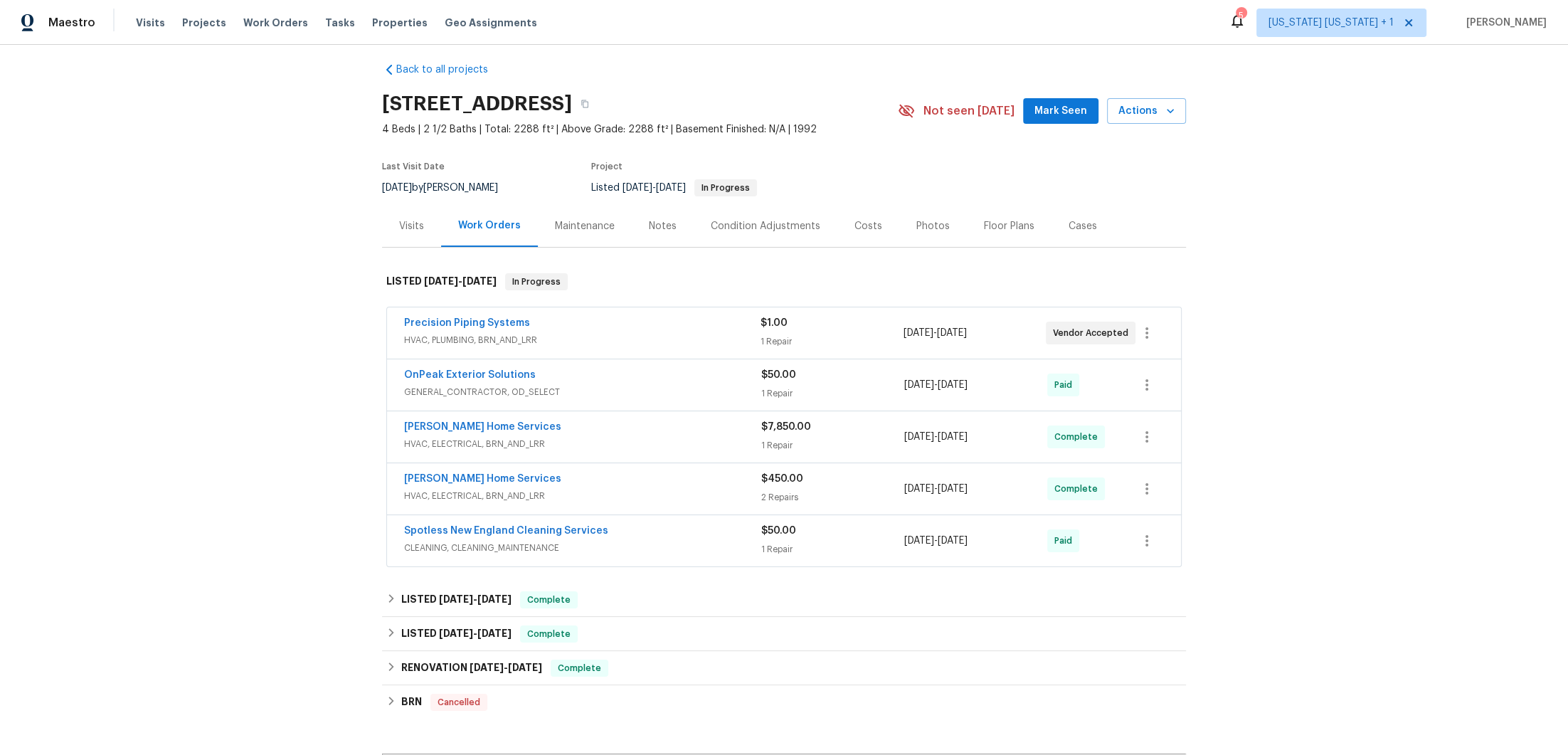
click at [647, 478] on div "Tingley Home Services" at bounding box center [582, 479] width 357 height 17
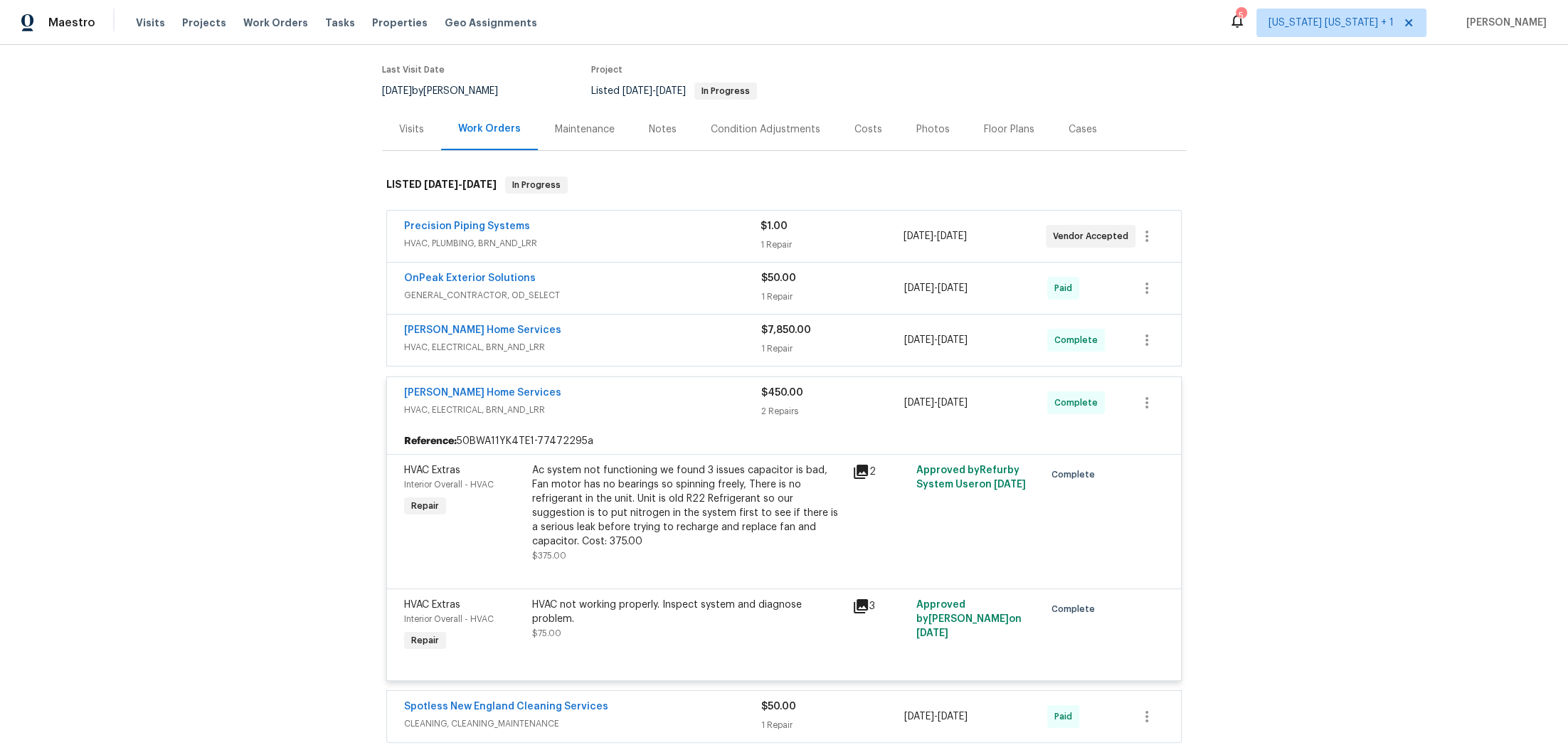
scroll to position [107, 0]
click at [643, 407] on span "HVAC, ELECTRICAL, BRN_AND_LRR" at bounding box center [582, 410] width 357 height 14
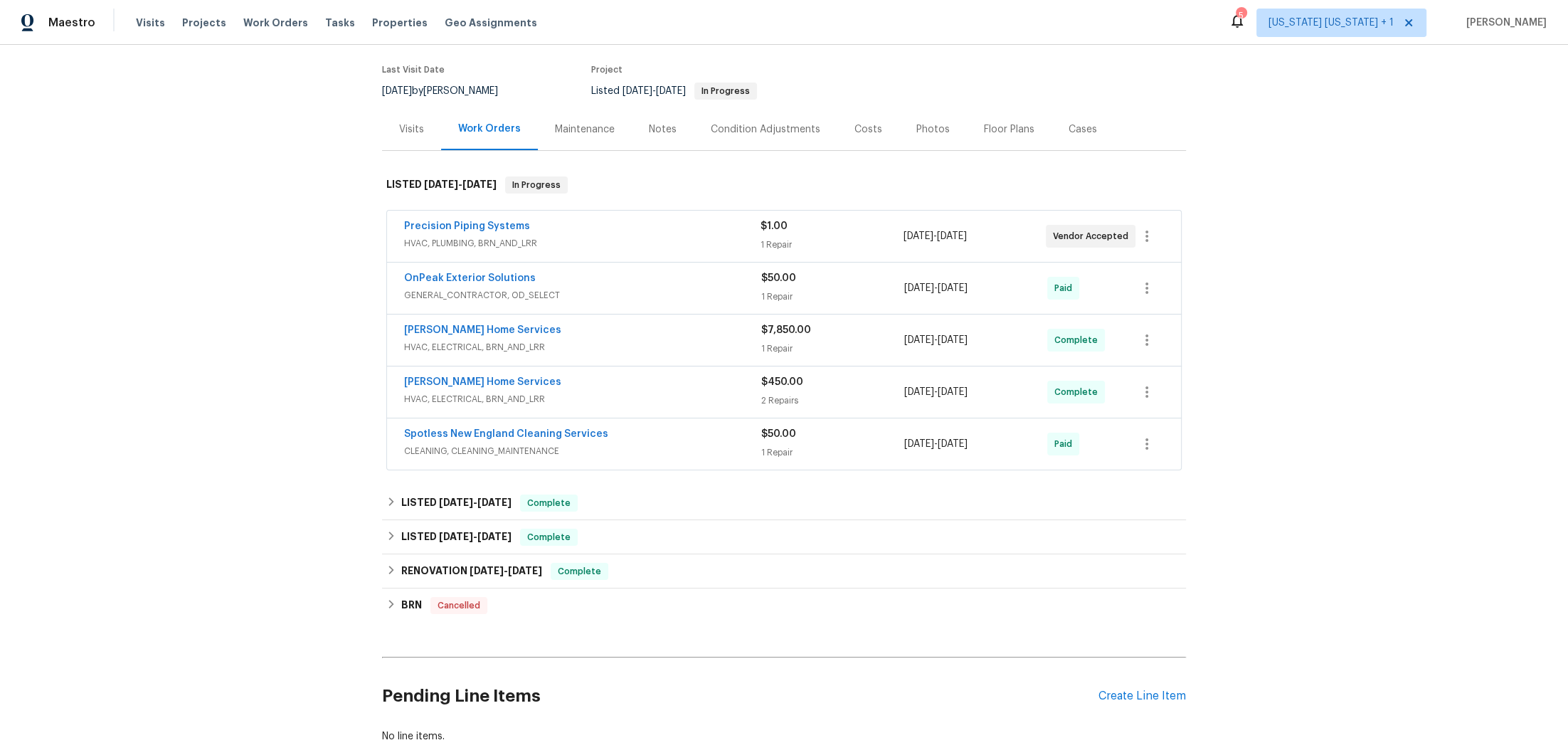
click at [650, 224] on div "Precision Piping Systems" at bounding box center [582, 227] width 357 height 17
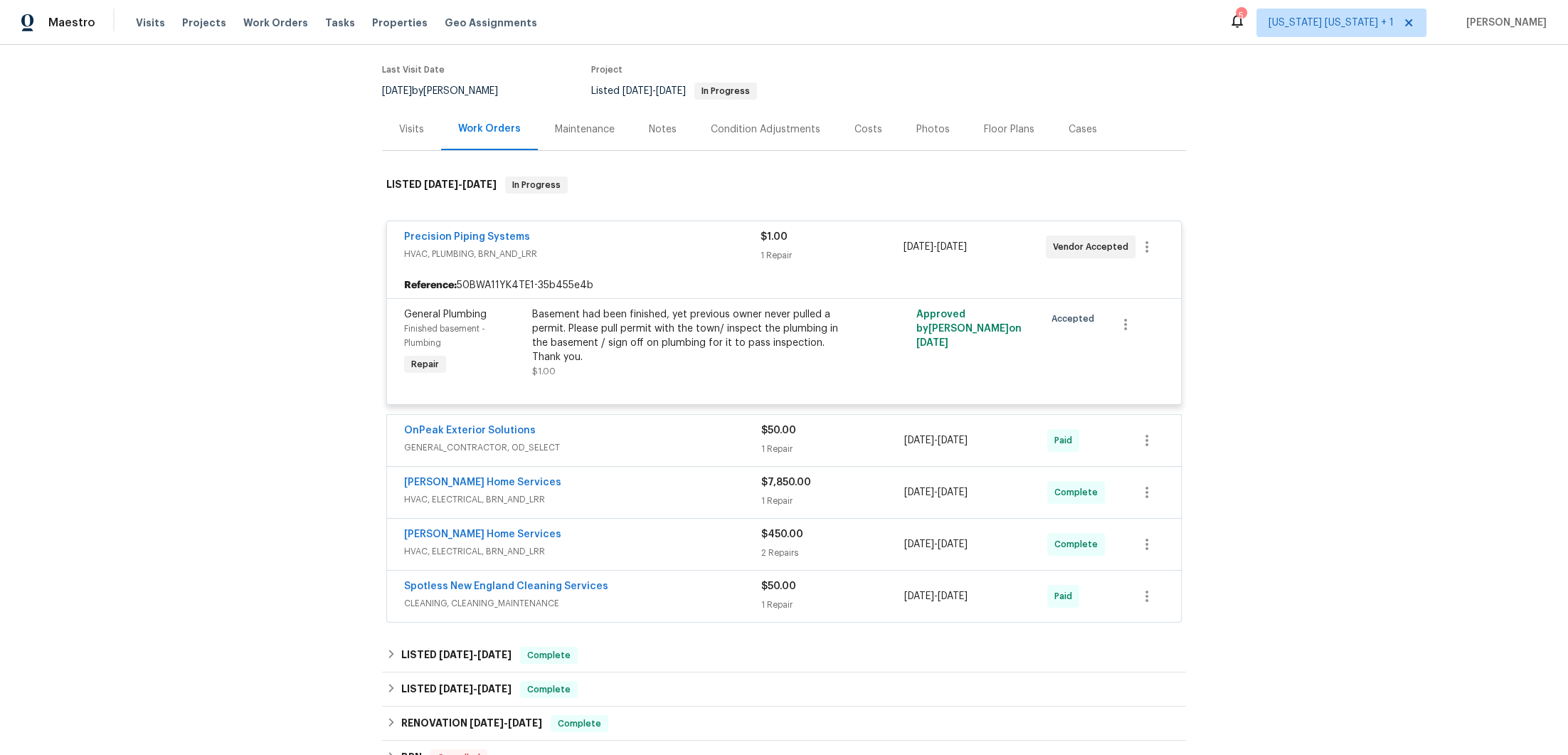
click at [645, 240] on div "Precision Piping Systems" at bounding box center [582, 238] width 357 height 17
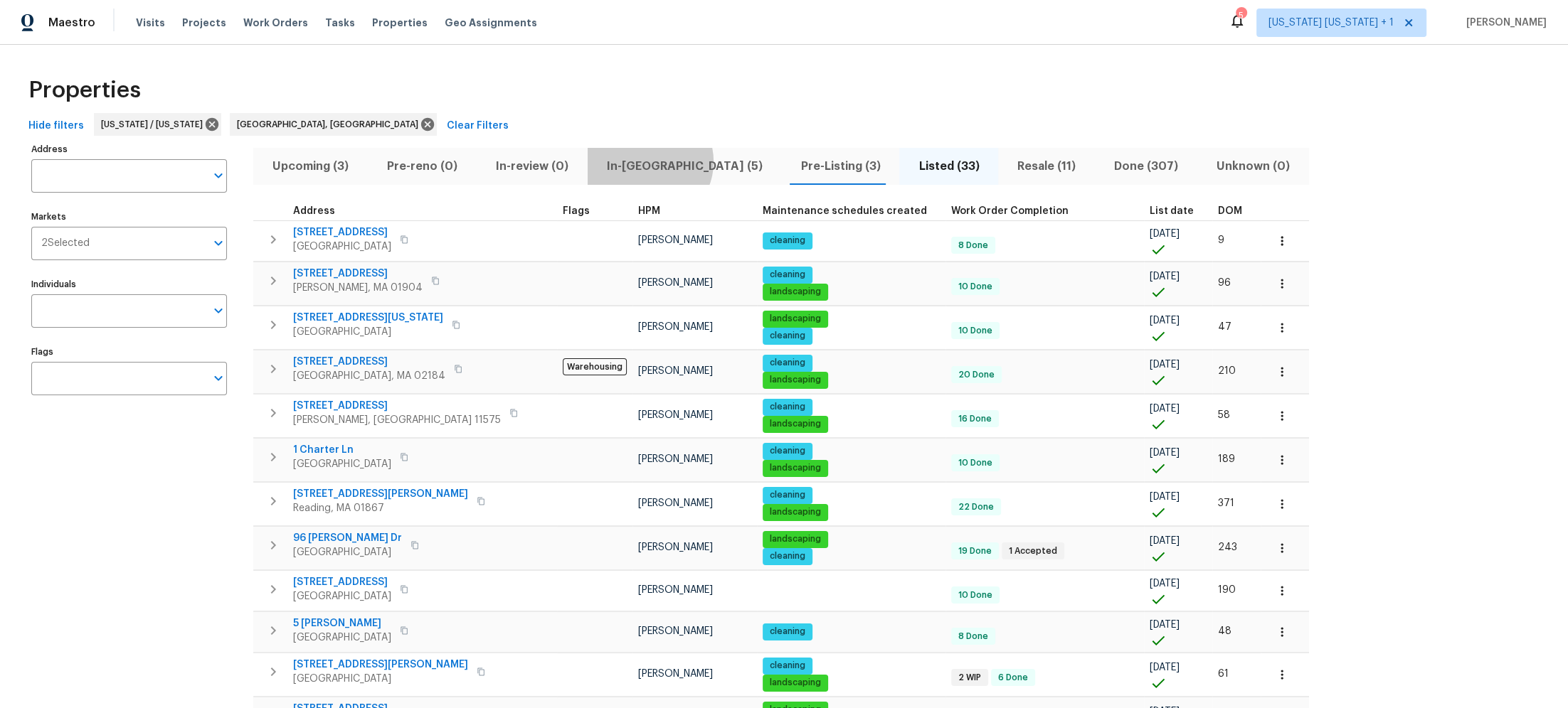
click at [639, 161] on span "In-[GEOGRAPHIC_DATA] (5)" at bounding box center [685, 167] width 178 height 20
